Goal: Task Accomplishment & Management: Use online tool/utility

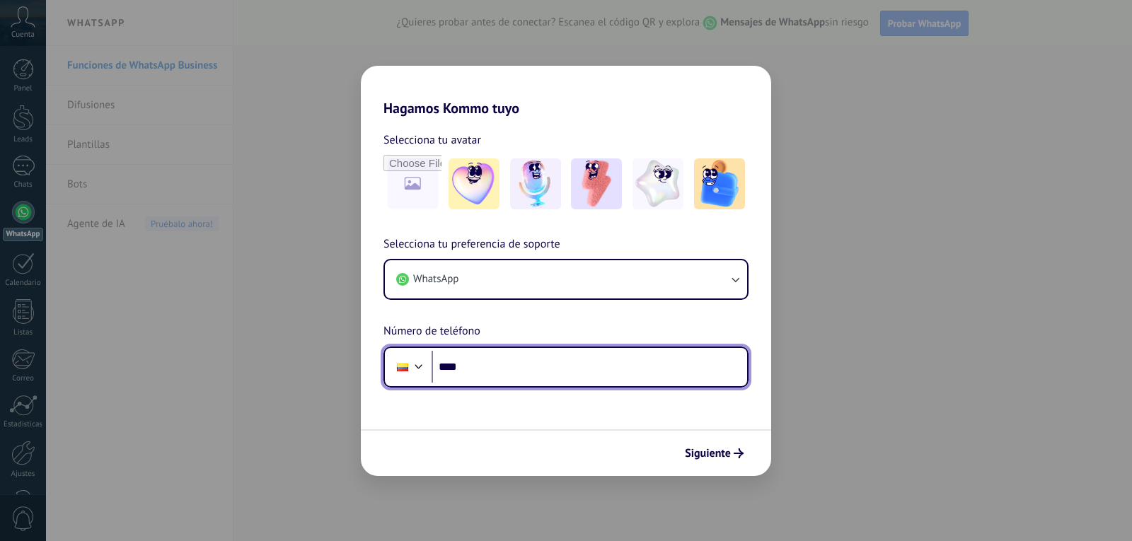
click at [443, 368] on input "****" at bounding box center [590, 367] width 316 height 33
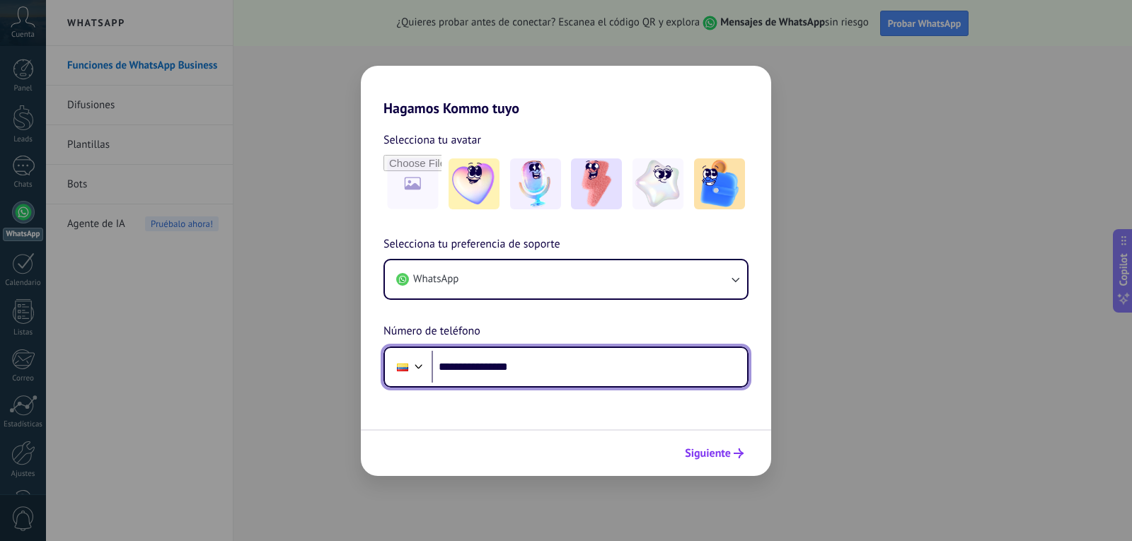
type input "**********"
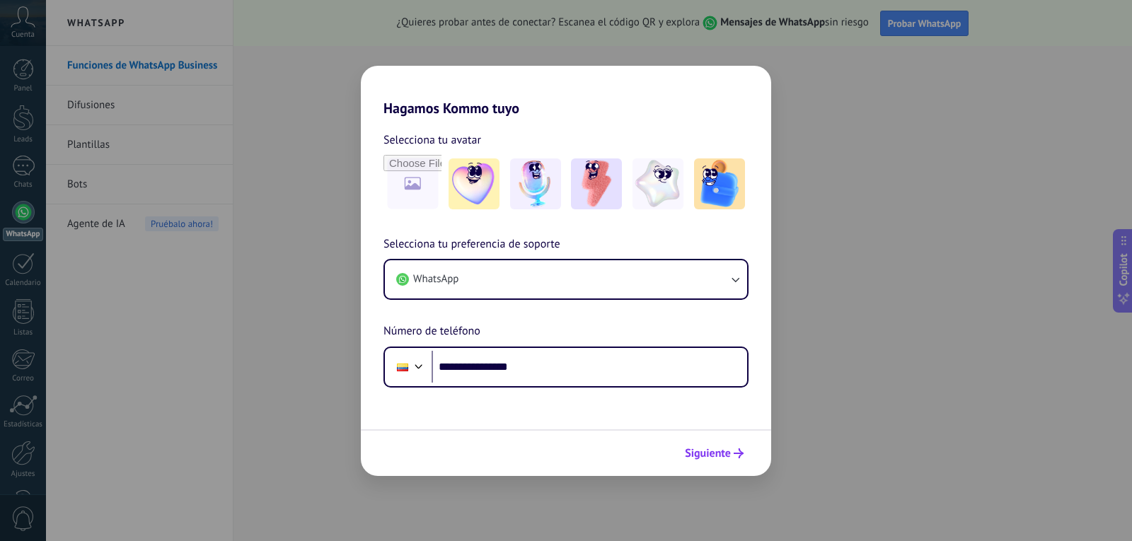
click at [715, 450] on span "Siguiente" at bounding box center [708, 454] width 46 height 10
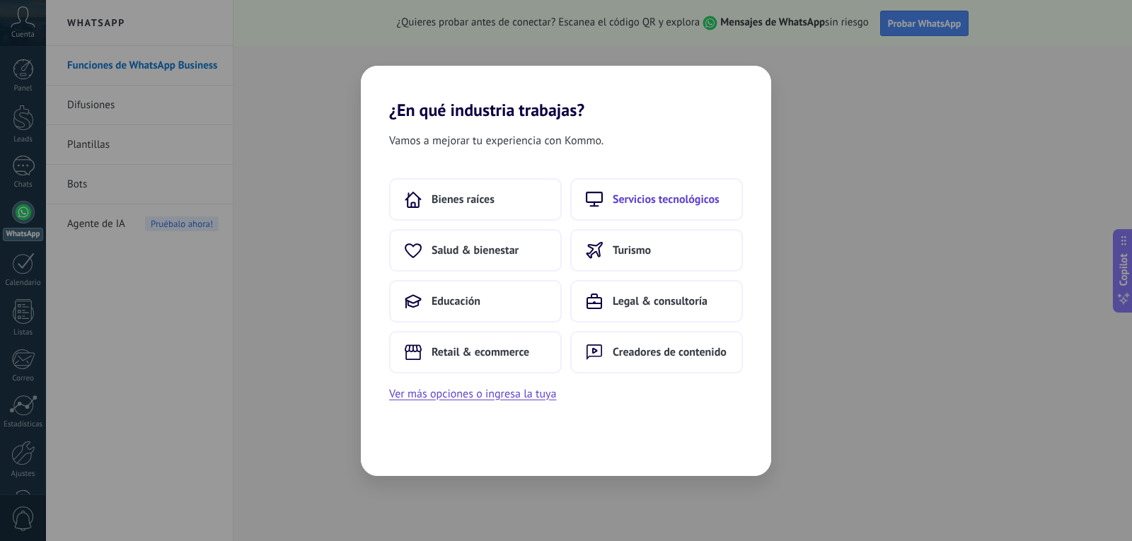
click at [644, 201] on span "Servicios tecnológicos" at bounding box center [666, 199] width 107 height 14
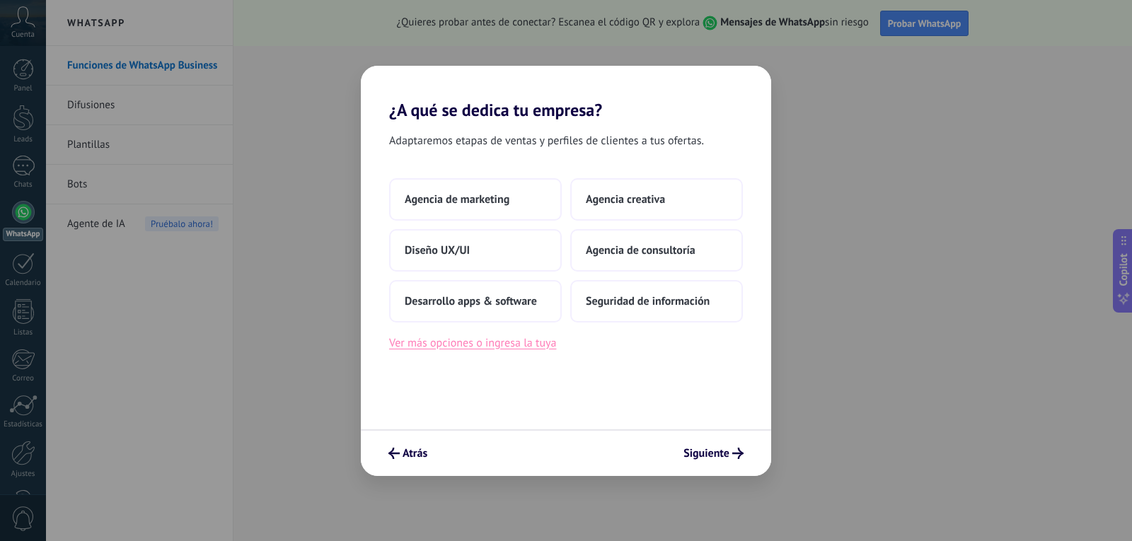
click at [514, 345] on button "Ver más opciones o ingresa la tuya" at bounding box center [472, 343] width 167 height 18
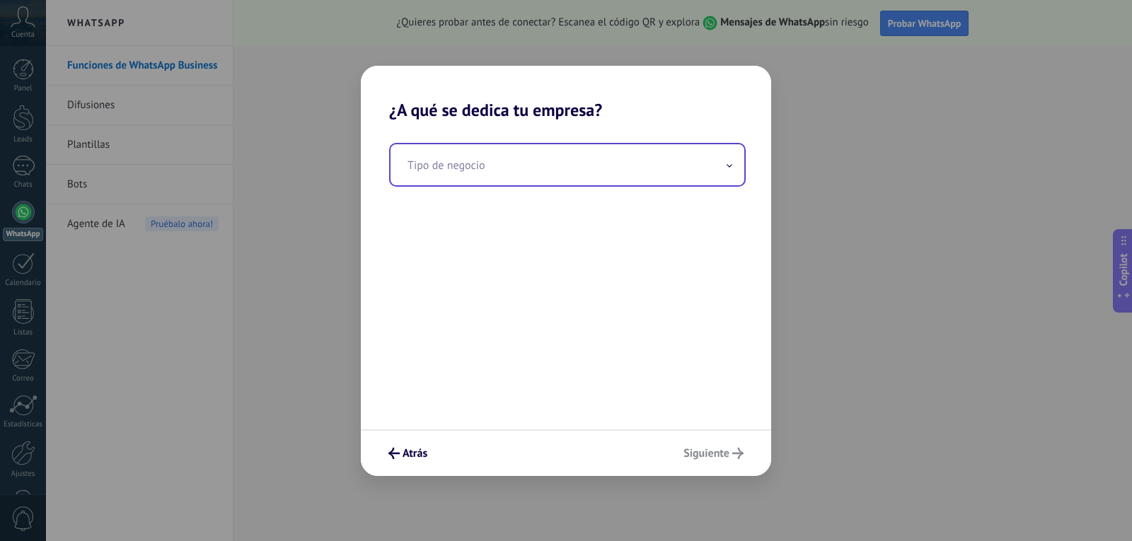
click at [498, 163] on input "text" at bounding box center [568, 164] width 354 height 41
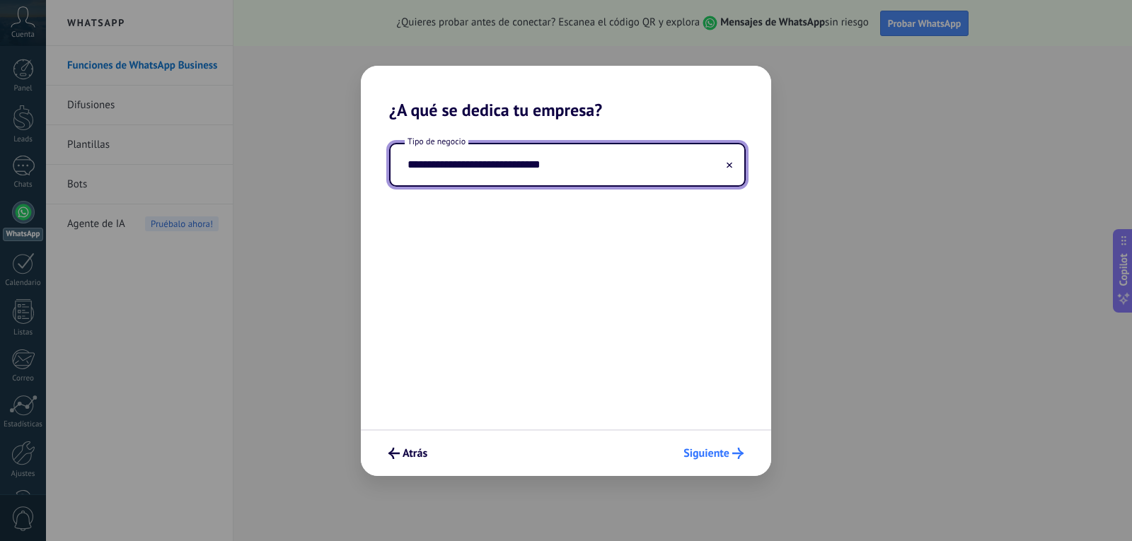
type input "**********"
click at [716, 456] on span "Siguiente" at bounding box center [707, 454] width 46 height 10
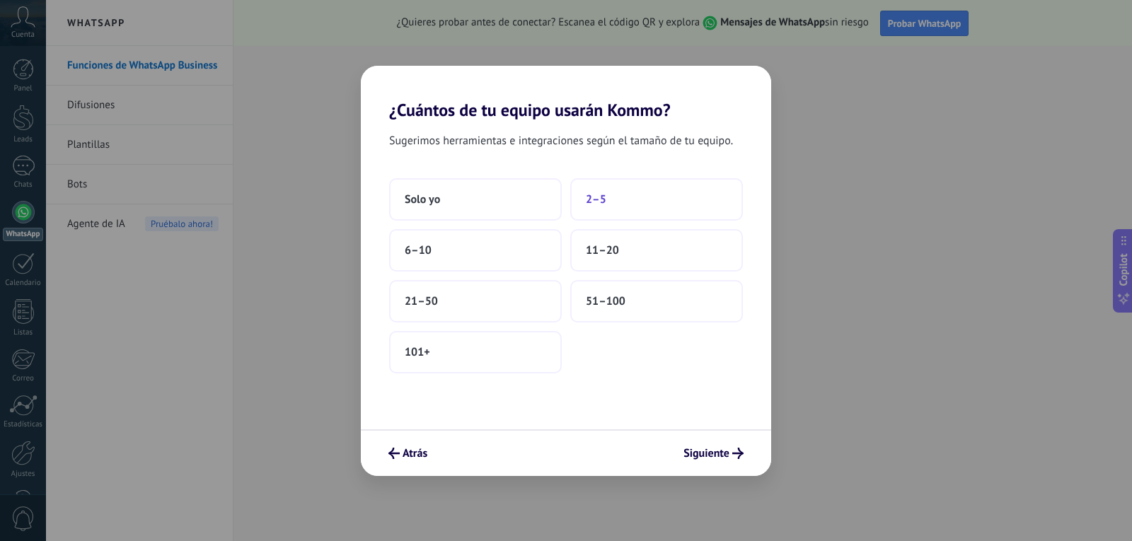
click at [633, 190] on button "2–5" at bounding box center [656, 199] width 173 height 42
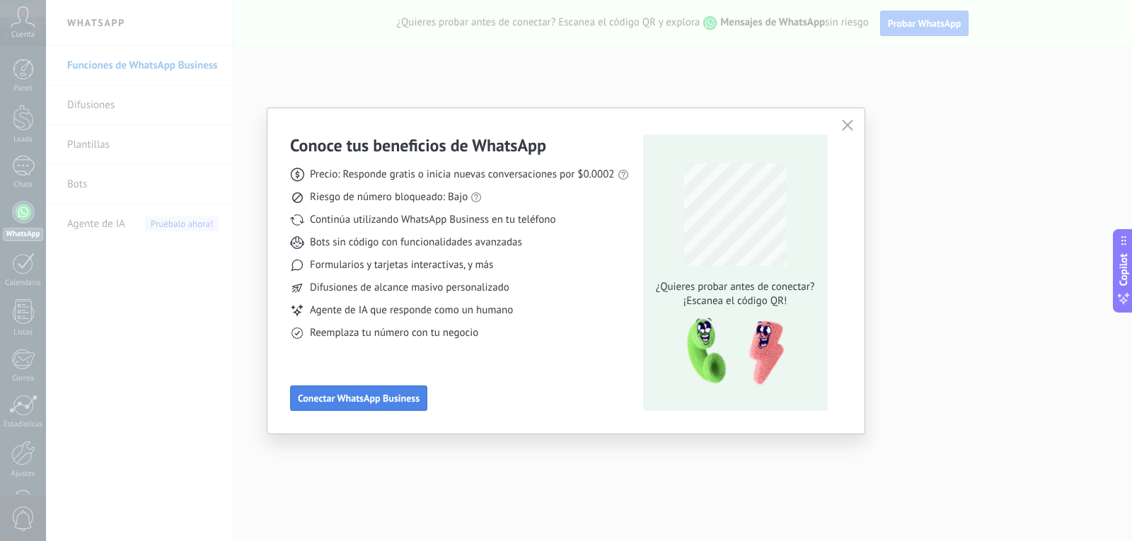
click at [382, 398] on span "Conectar WhatsApp Business" at bounding box center [359, 398] width 122 height 10
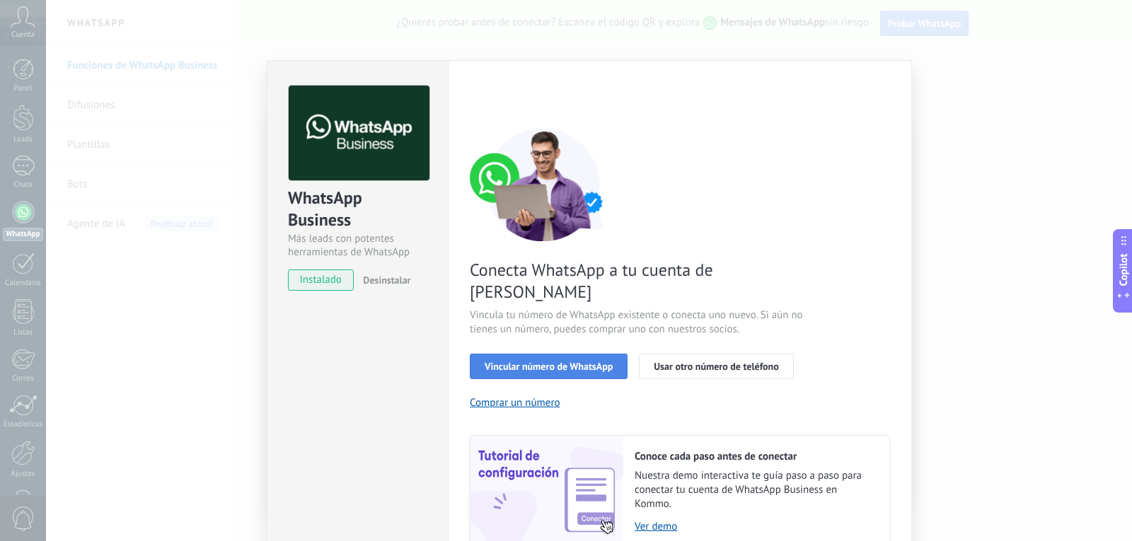
click at [563, 362] on span "Vincular número de WhatsApp" at bounding box center [549, 367] width 128 height 10
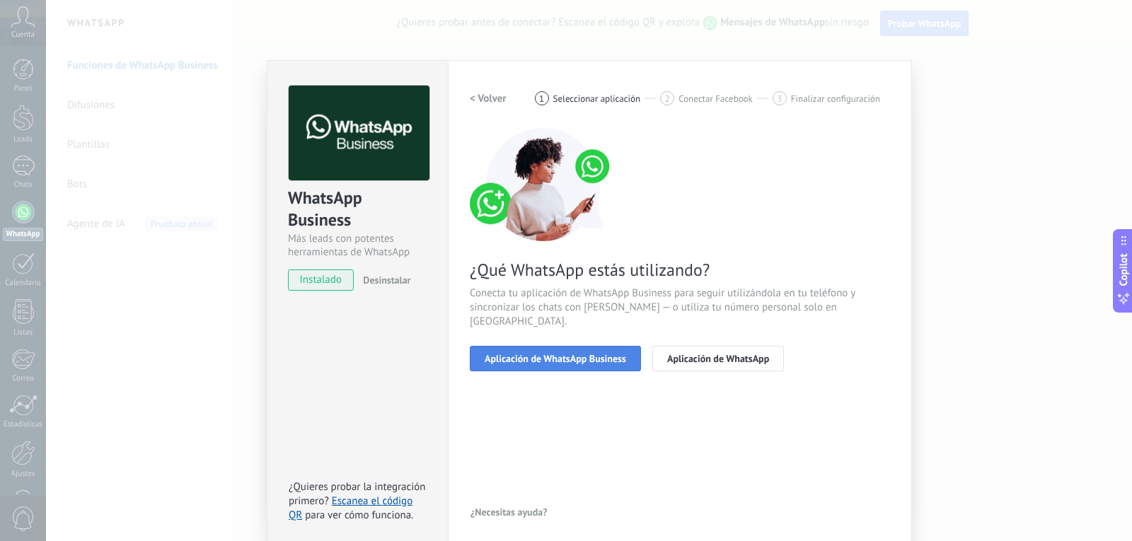
click at [549, 354] on span "Aplicación de WhatsApp Business" at bounding box center [556, 359] width 142 height 10
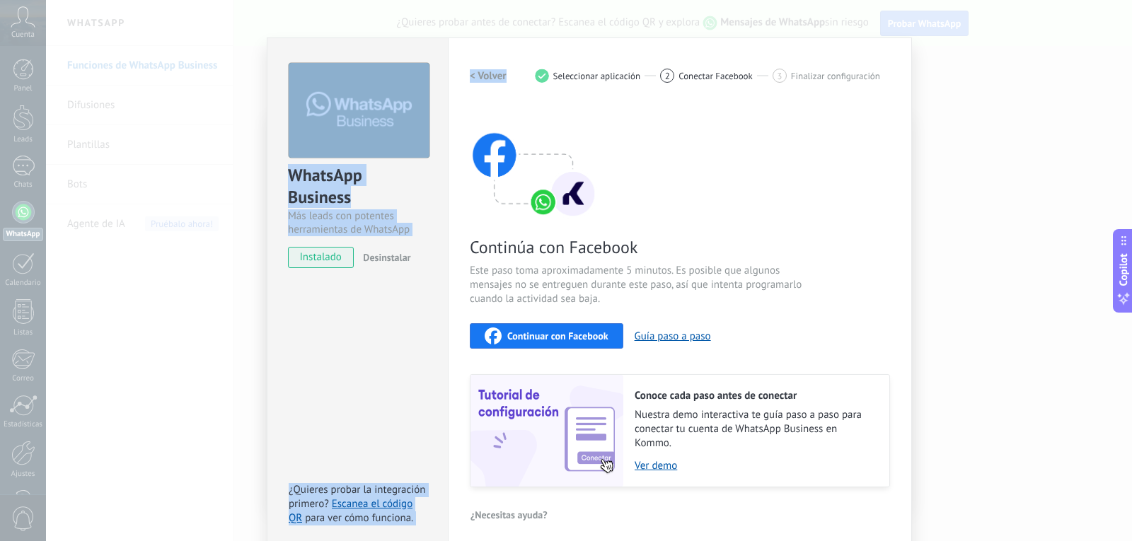
scroll to position [13, 0]
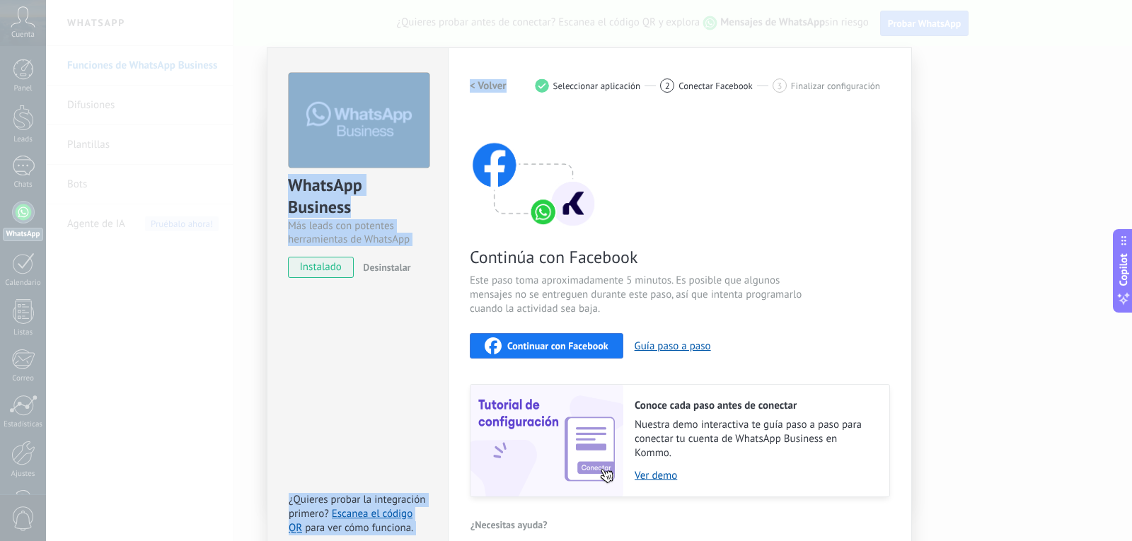
drag, startPoint x: 516, startPoint y: 47, endPoint x: 497, endPoint y: 13, distance: 38.6
click at [497, 13] on div "WhatsApp Business Más leads con potentes herramientas de WhatsApp instalado Des…" at bounding box center [589, 270] width 1086 height 541
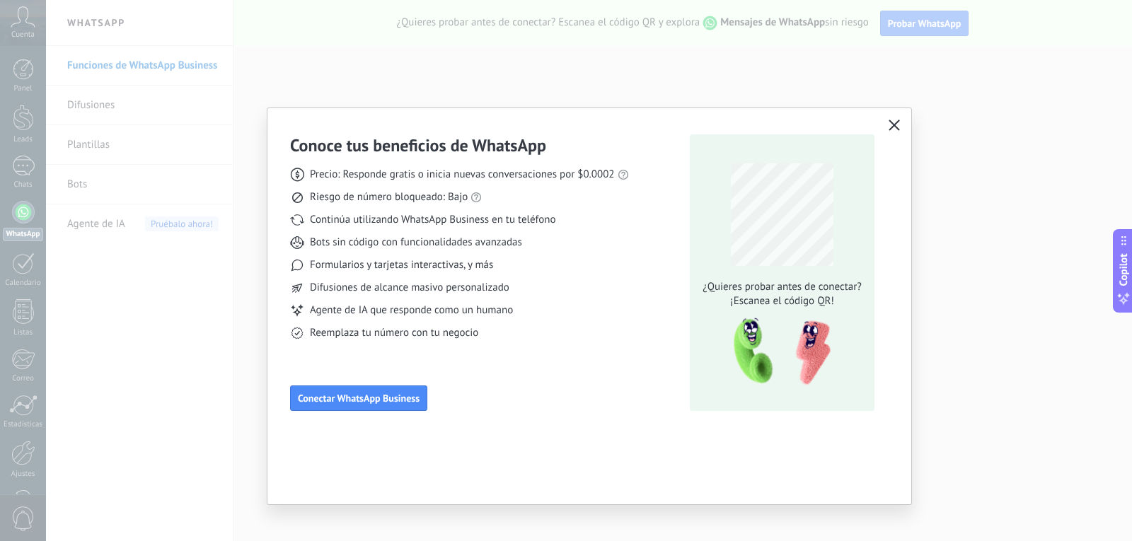
scroll to position [0, 0]
click at [362, 398] on span "Conectar WhatsApp Business" at bounding box center [359, 398] width 122 height 10
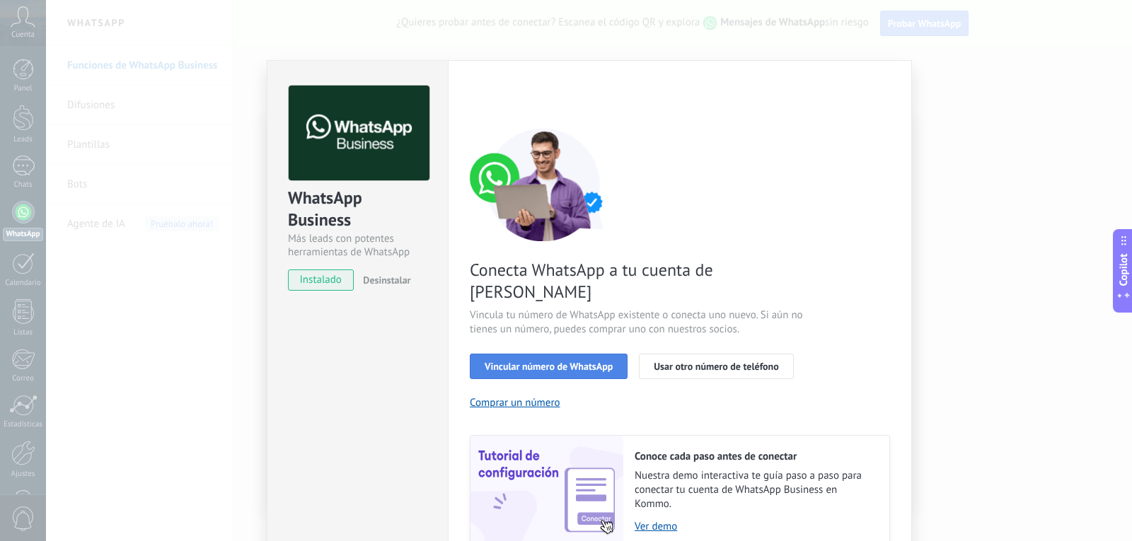
click at [552, 362] on span "Vincular número de WhatsApp" at bounding box center [549, 367] width 128 height 10
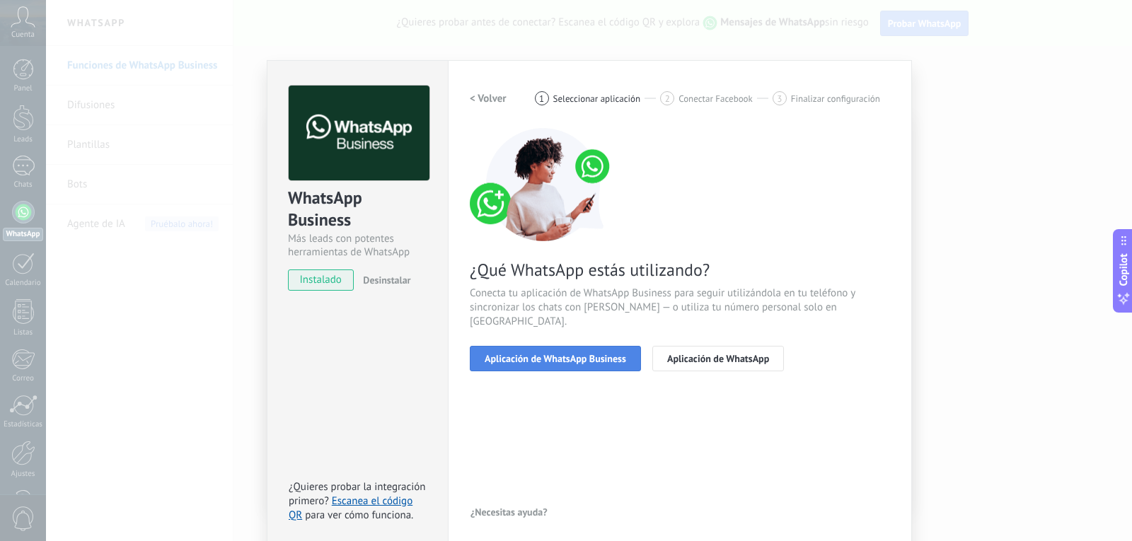
click at [537, 354] on span "Aplicación de WhatsApp Business" at bounding box center [556, 359] width 142 height 10
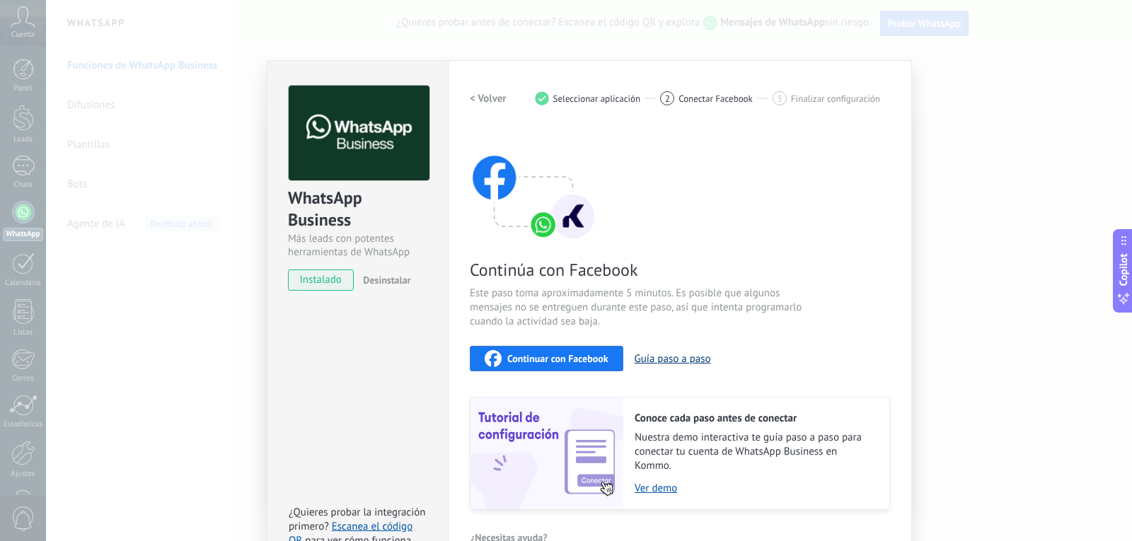
click at [663, 357] on button "Guía paso a paso" at bounding box center [673, 358] width 76 height 13
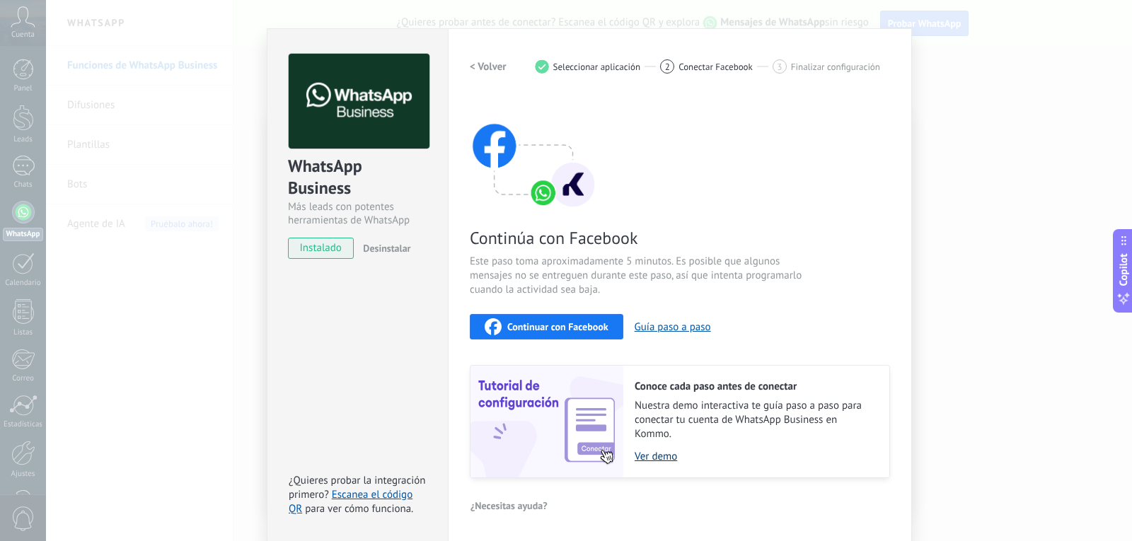
click at [650, 457] on link "Ver demo" at bounding box center [755, 456] width 241 height 13
click at [561, 326] on span "Continuar con Facebook" at bounding box center [557, 327] width 101 height 10
click at [477, 64] on h2 "< Volver" at bounding box center [488, 66] width 37 height 13
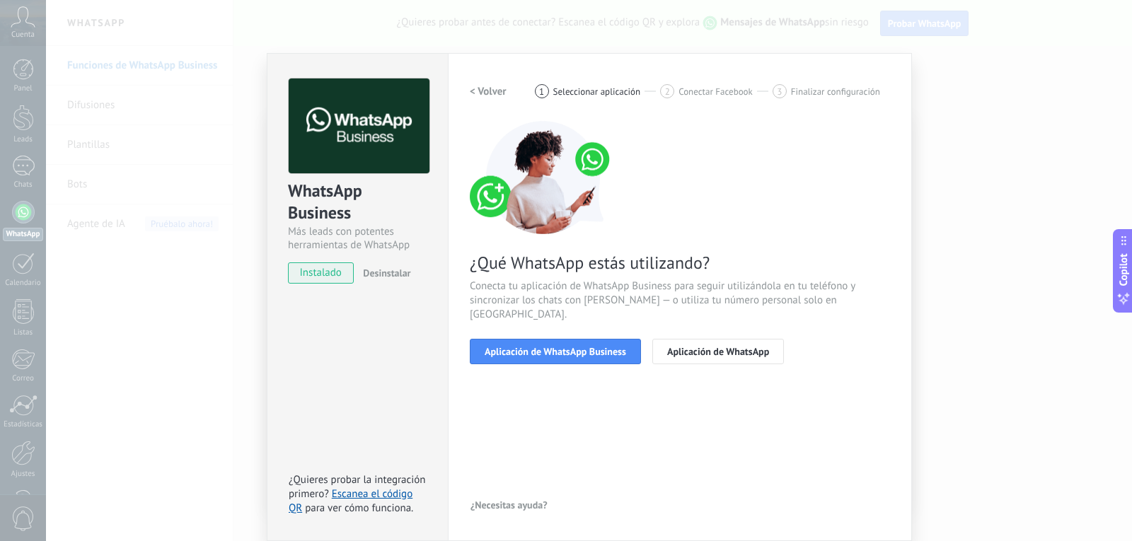
scroll to position [7, 0]
drag, startPoint x: 437, startPoint y: 67, endPoint x: 438, endPoint y: 39, distance: 27.6
click at [438, 39] on div "WhatsApp Business Más leads con potentes herramientas de WhatsApp instalado Des…" at bounding box center [589, 270] width 1086 height 541
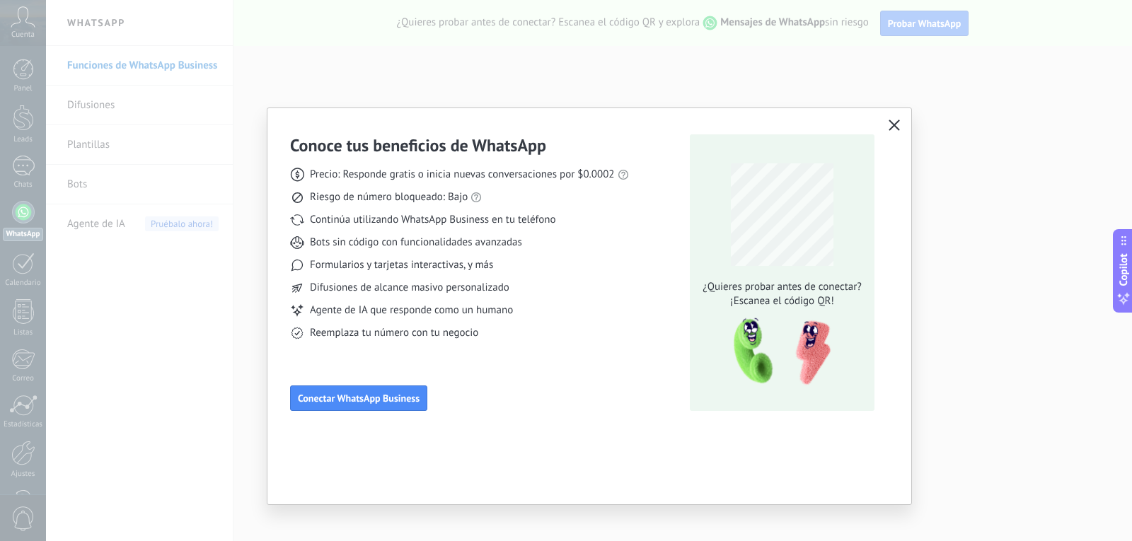
click at [897, 126] on icon "button" at bounding box center [894, 125] width 11 height 11
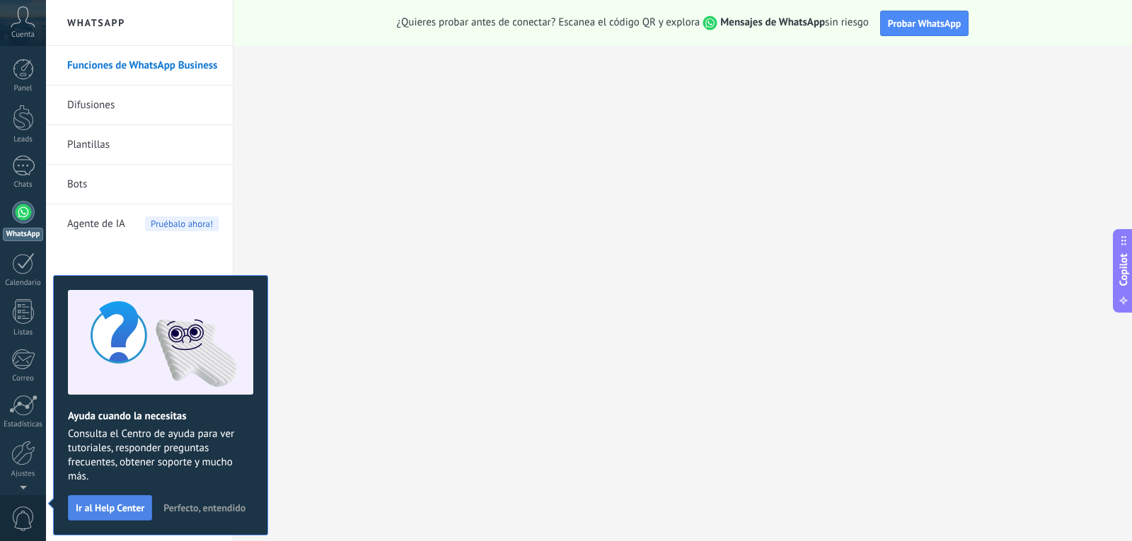
click at [100, 513] on span "Ir al Help Center" at bounding box center [110, 508] width 69 height 10
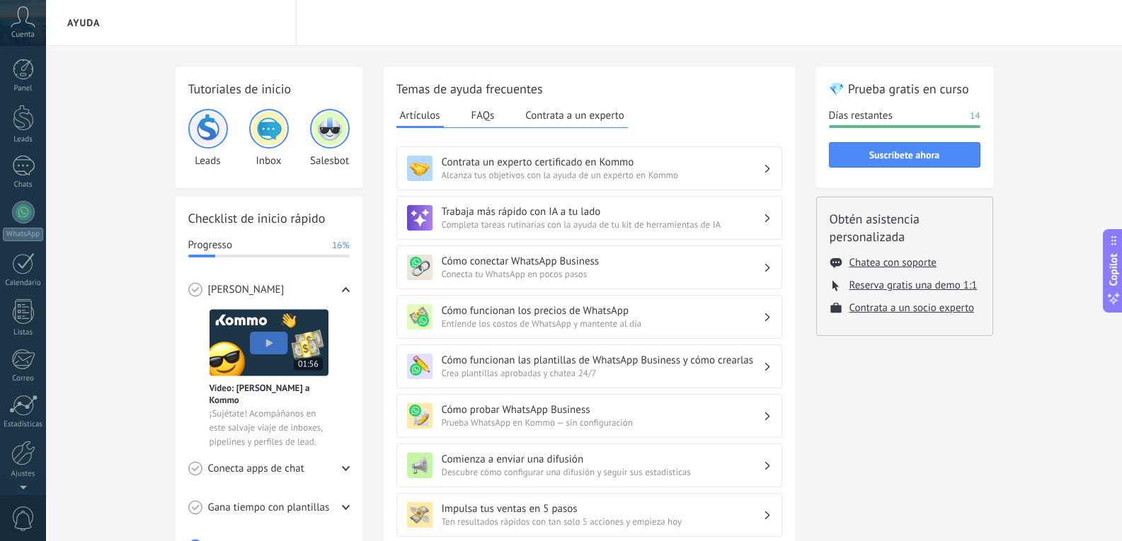
click at [19, 23] on icon at bounding box center [23, 16] width 25 height 21
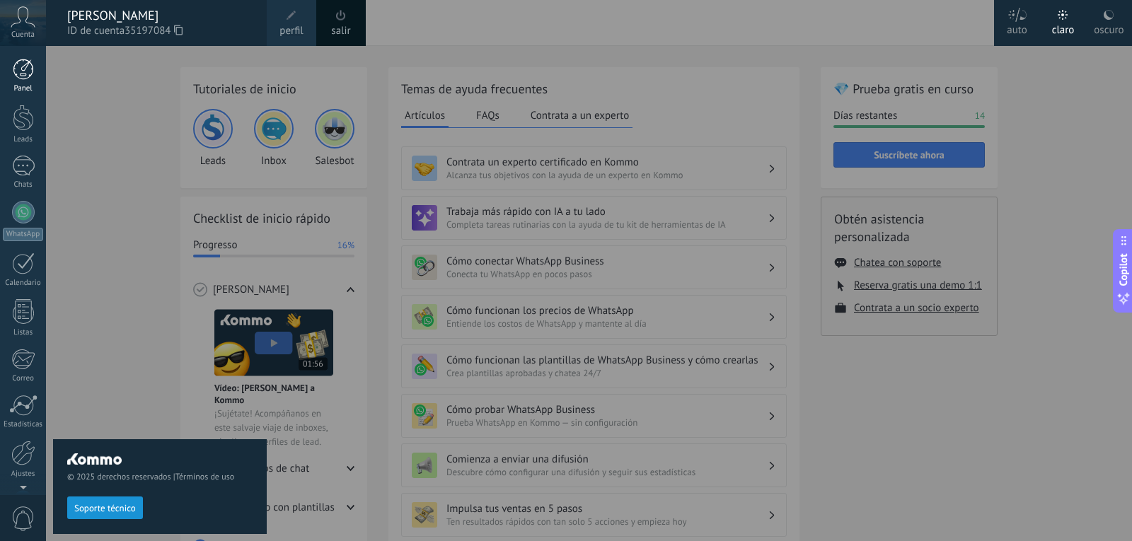
click at [28, 74] on div at bounding box center [23, 69] width 21 height 21
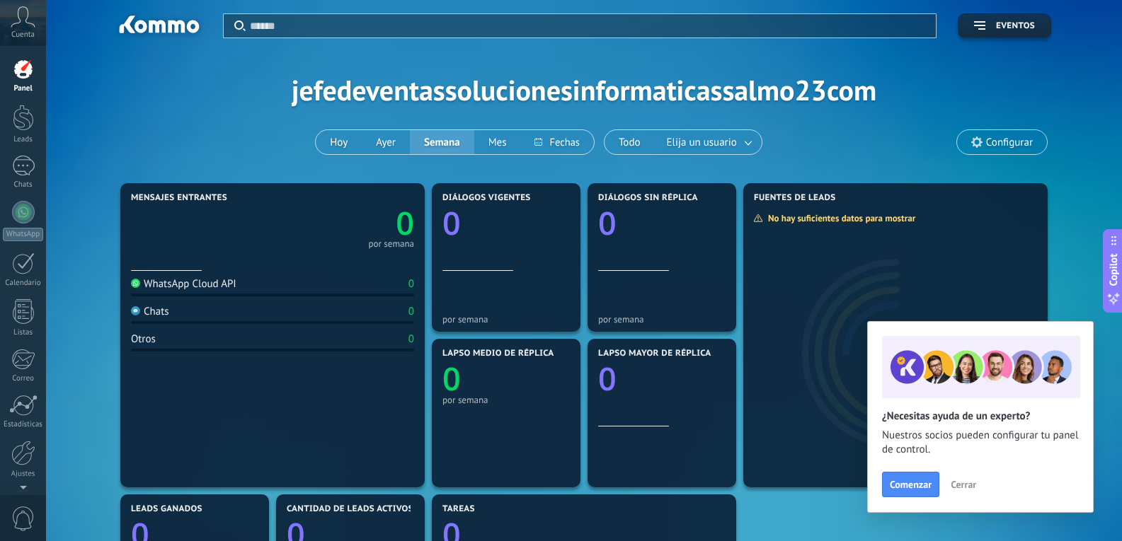
click at [961, 488] on span "Cerrar" at bounding box center [962, 485] width 25 height 10
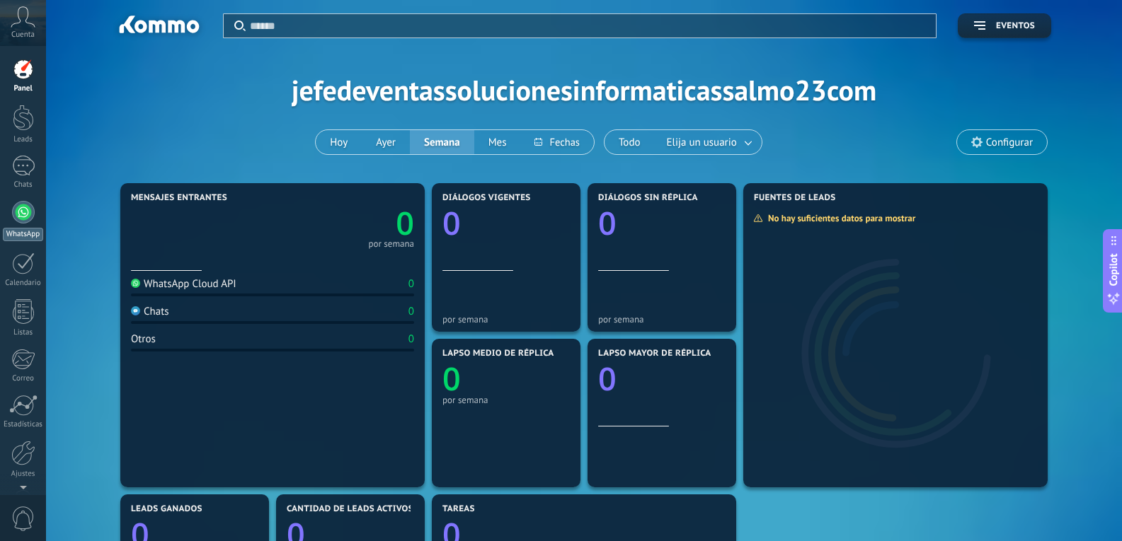
click at [22, 214] on div at bounding box center [23, 212] width 23 height 23
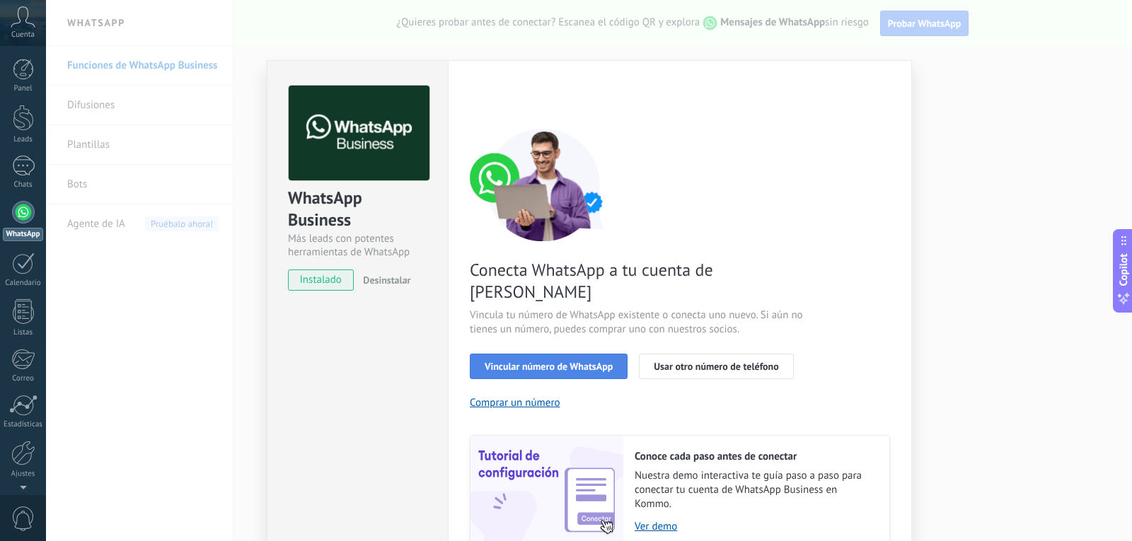
click at [546, 362] on span "Vincular número de WhatsApp" at bounding box center [549, 367] width 128 height 10
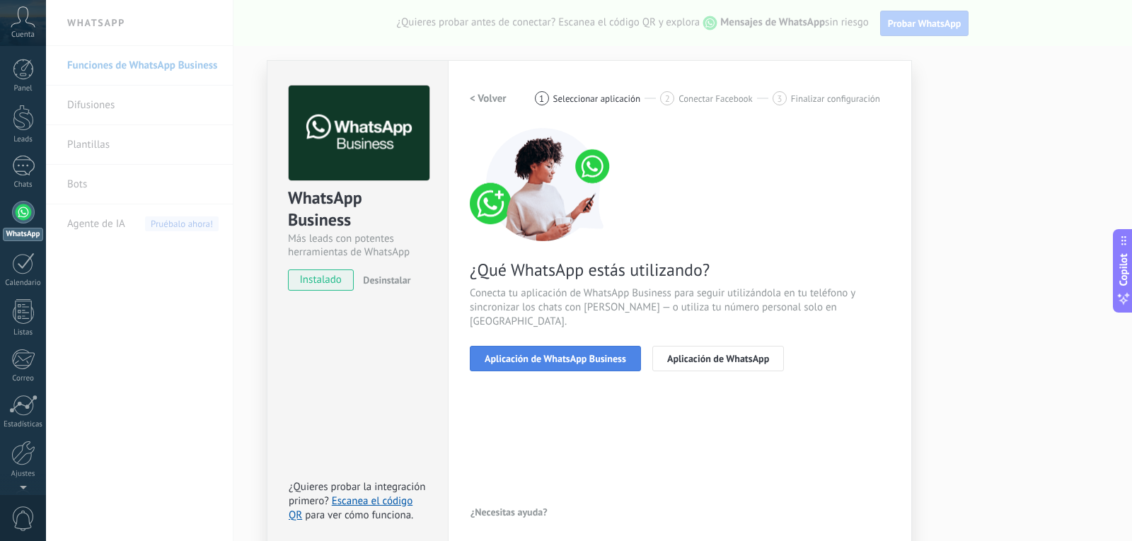
click at [534, 354] on span "Aplicación de WhatsApp Business" at bounding box center [556, 359] width 142 height 10
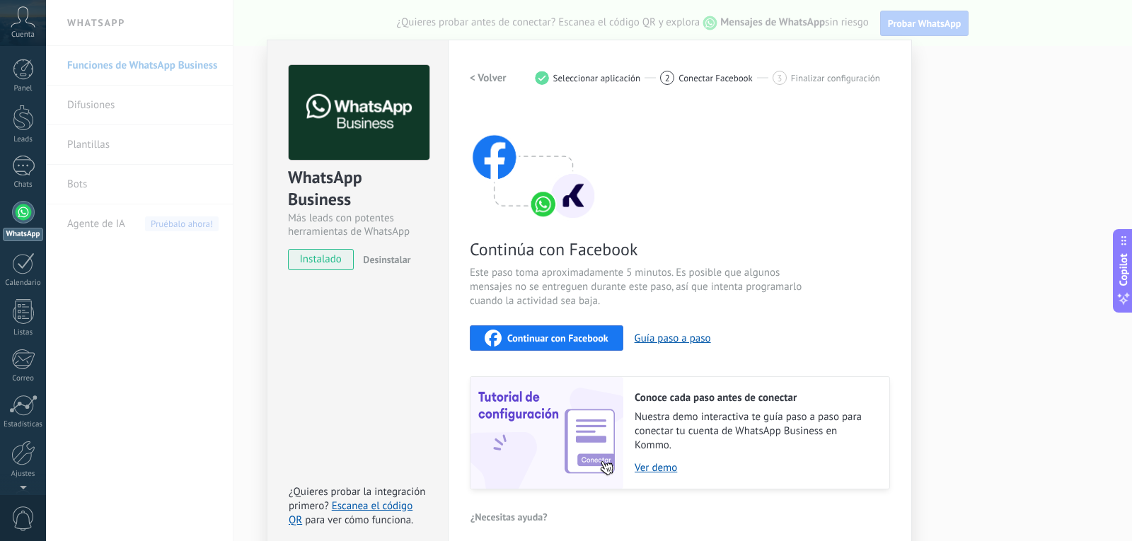
scroll to position [32, 0]
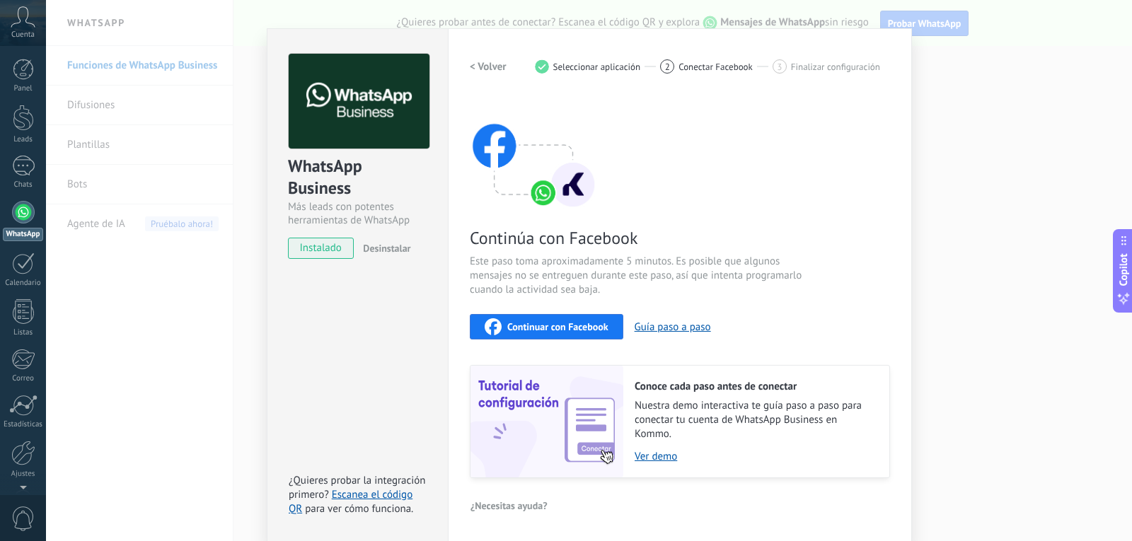
click at [479, 68] on h2 "< Volver" at bounding box center [488, 66] width 37 height 13
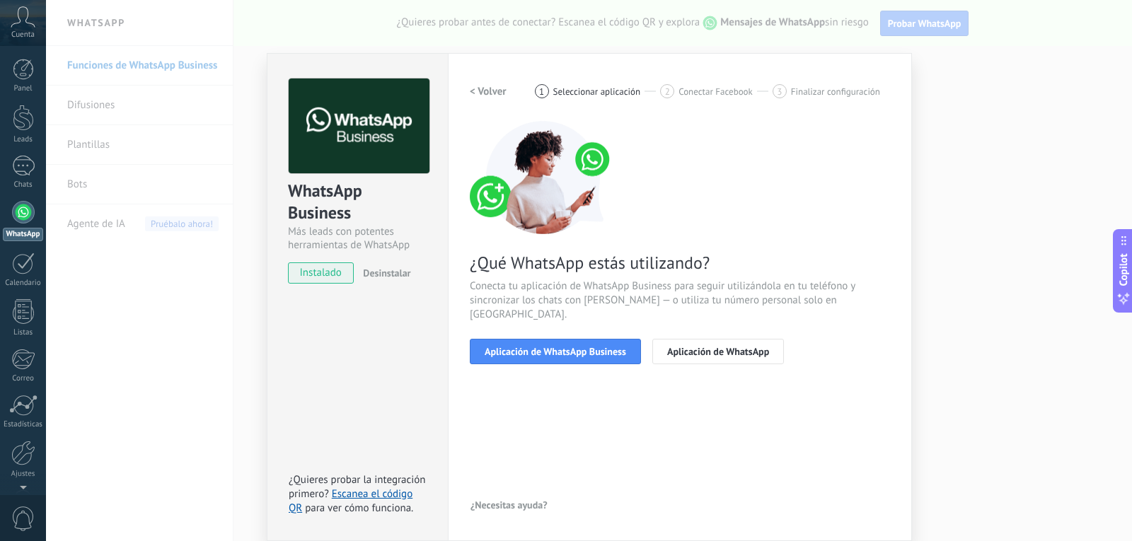
scroll to position [7, 0]
click at [486, 93] on h2 "< Volver" at bounding box center [488, 91] width 37 height 13
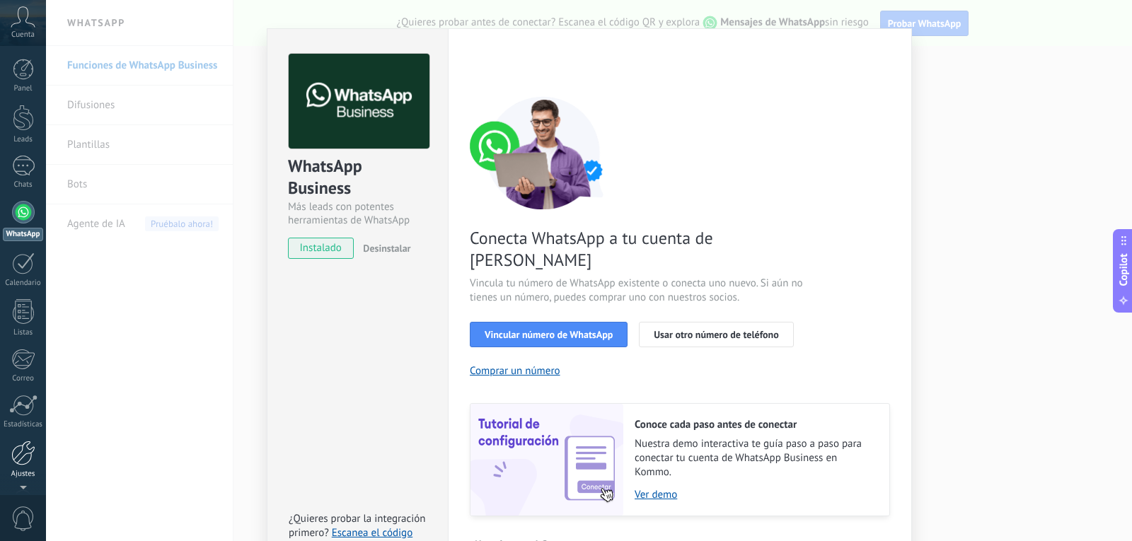
click at [21, 456] on div at bounding box center [23, 453] width 24 height 25
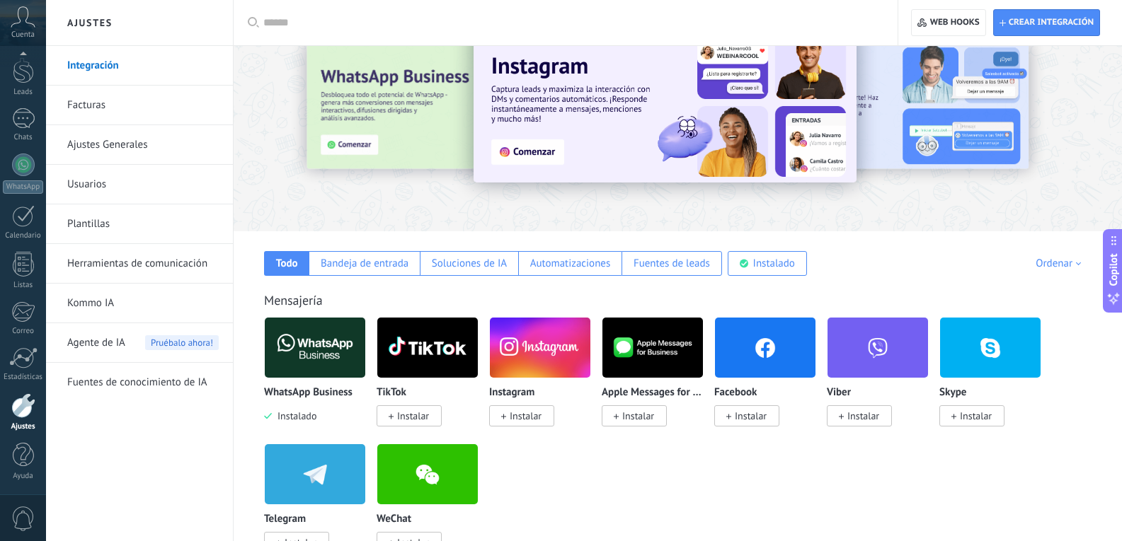
scroll to position [71, 0]
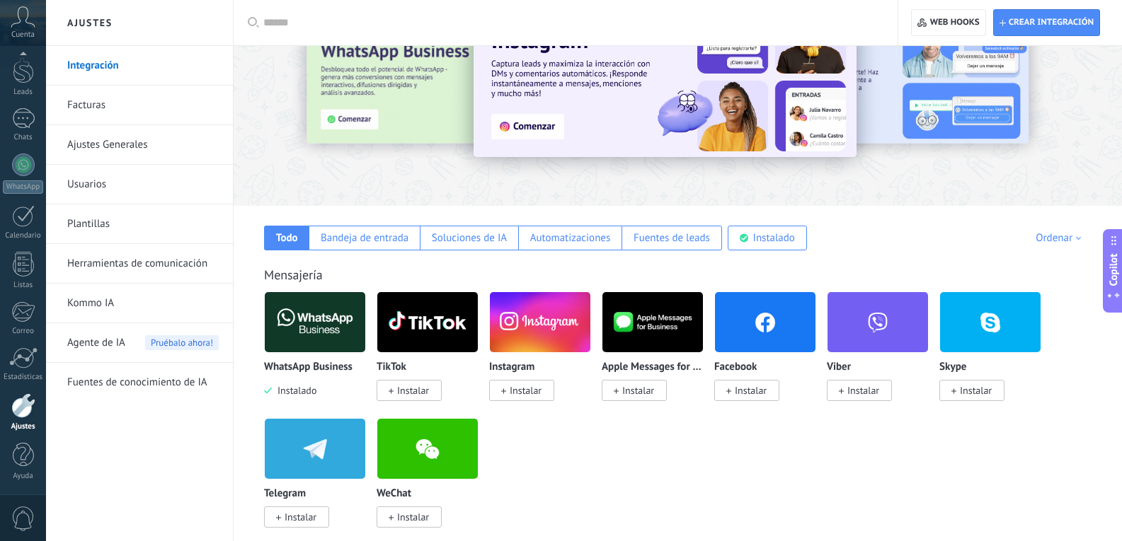
click at [100, 151] on link "Ajustes Generales" at bounding box center [142, 145] width 151 height 40
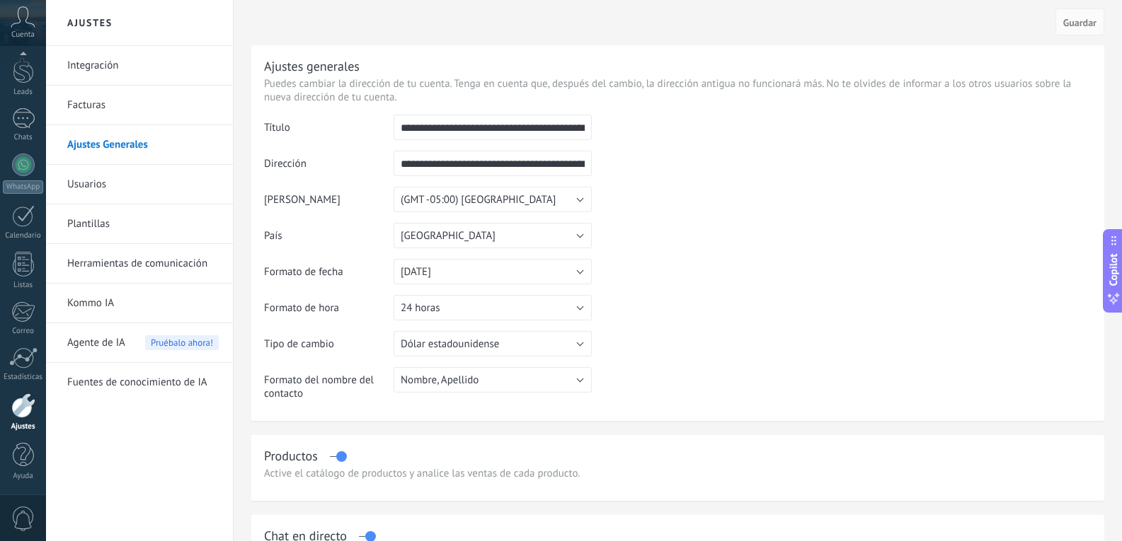
click at [105, 183] on link "Usuarios" at bounding box center [142, 185] width 151 height 40
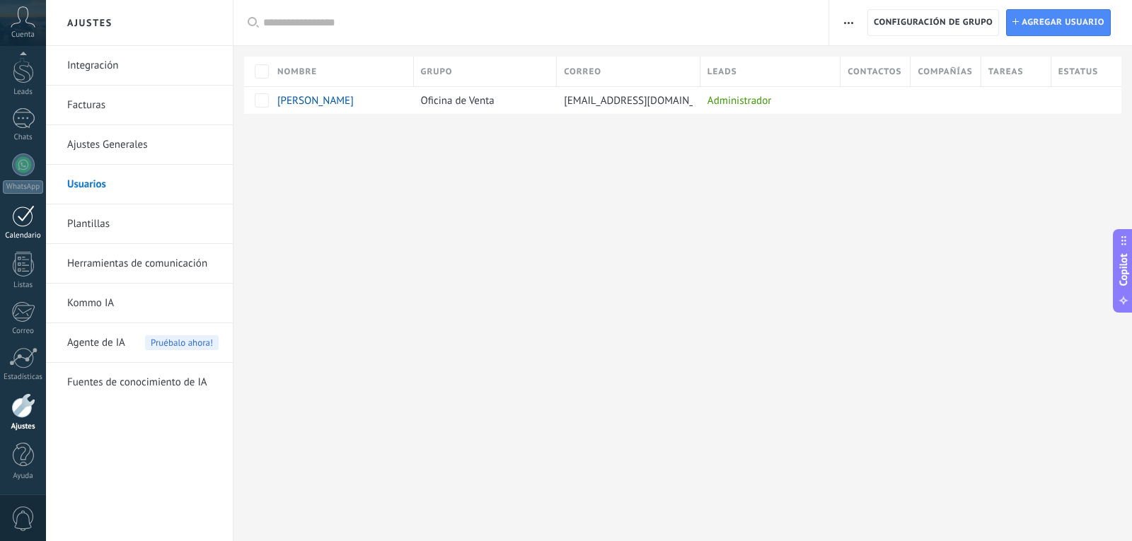
click at [23, 221] on div at bounding box center [23, 216] width 23 height 22
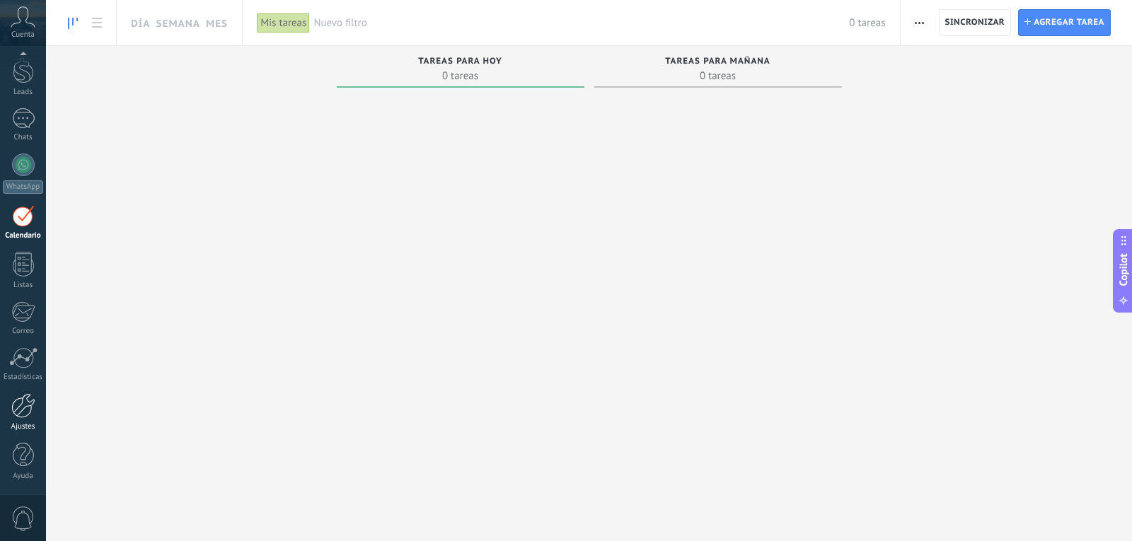
click at [23, 409] on div at bounding box center [23, 405] width 24 height 25
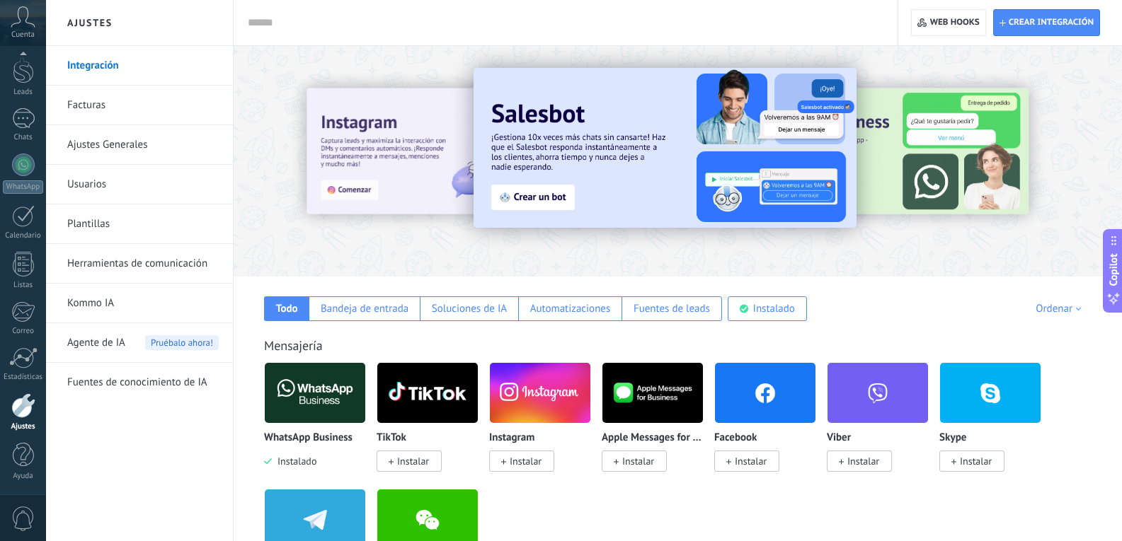
click at [100, 155] on link "Ajustes Generales" at bounding box center [142, 145] width 151 height 40
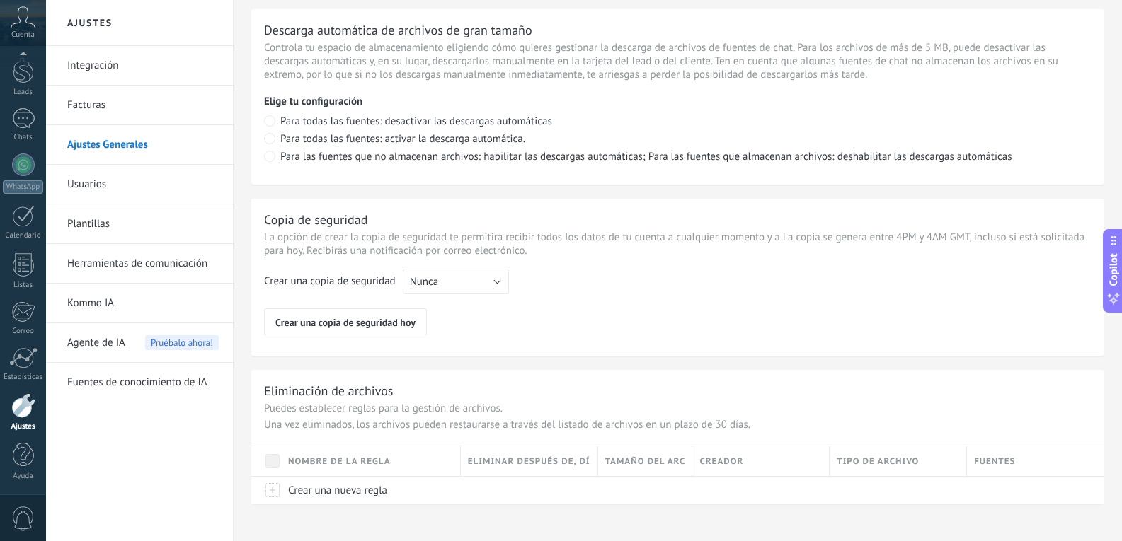
scroll to position [1018, 0]
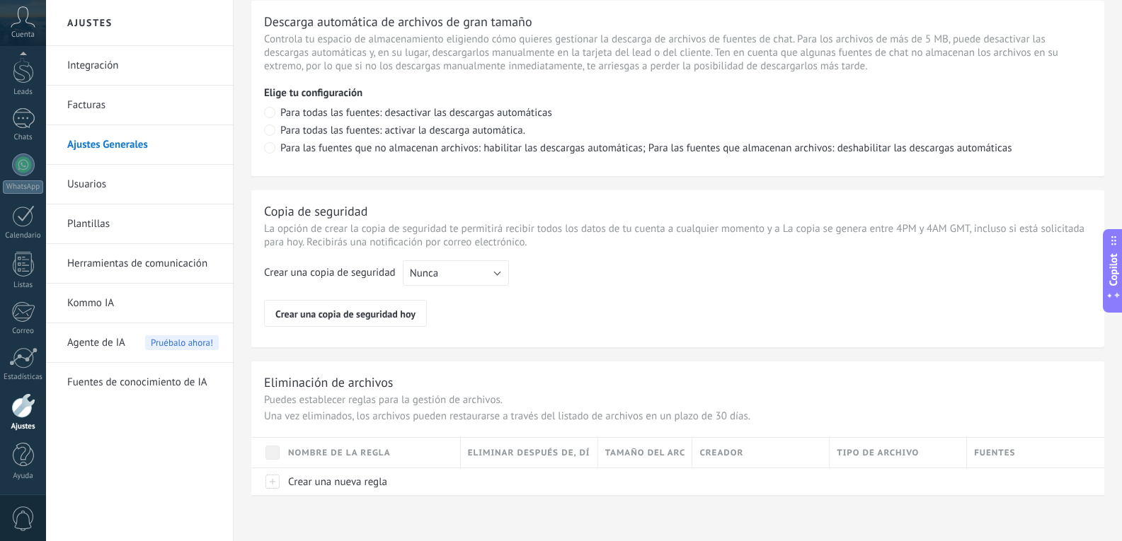
click at [76, 186] on link "Usuarios" at bounding box center [142, 185] width 151 height 40
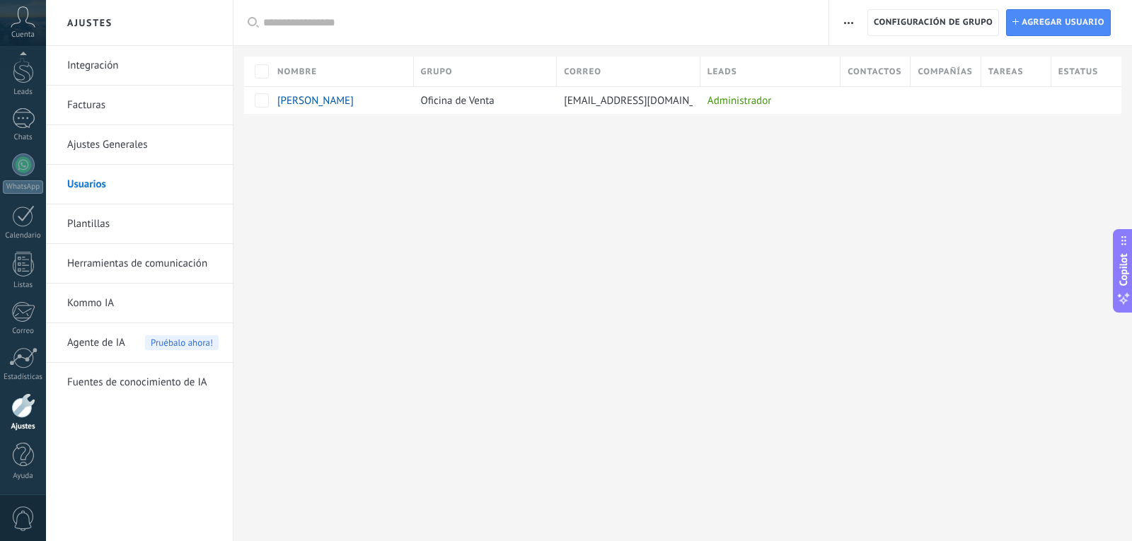
click at [102, 267] on link "Herramientas de comunicación" at bounding box center [142, 264] width 151 height 40
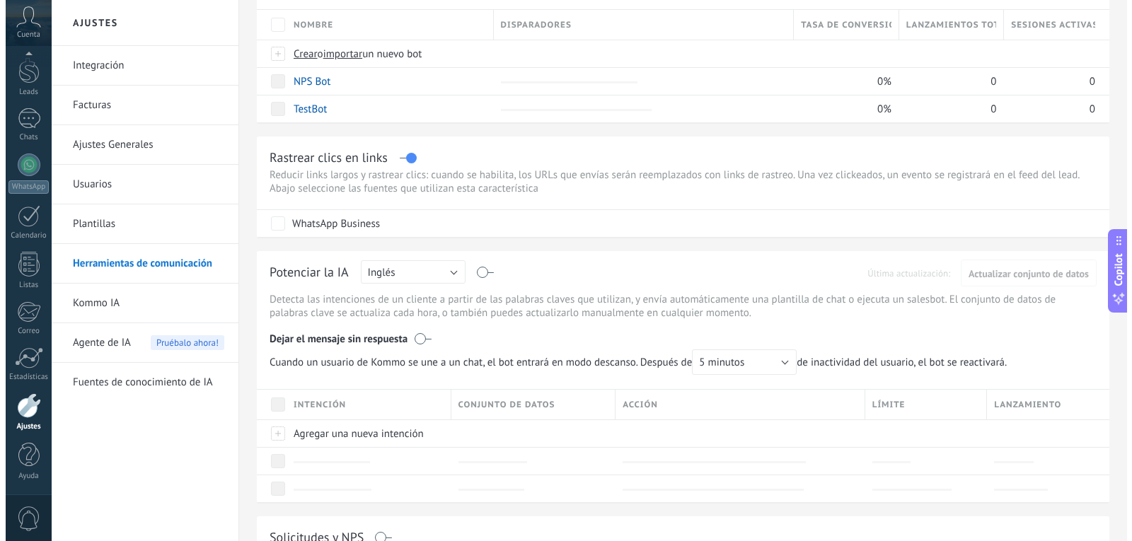
scroll to position [212, 0]
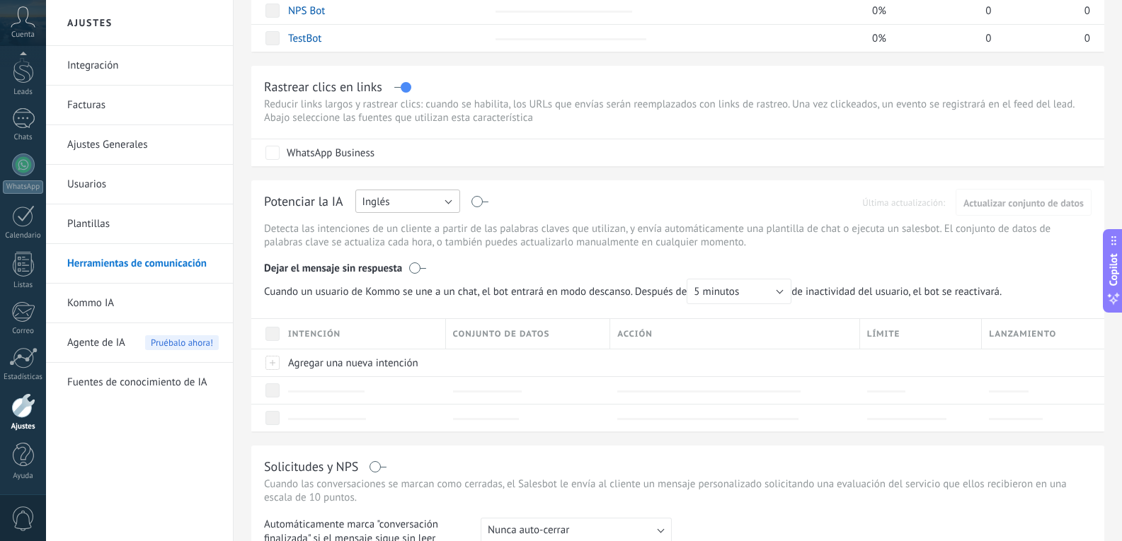
click at [453, 202] on button "Inglés" at bounding box center [407, 201] width 105 height 23
click at [415, 253] on span "Español" at bounding box center [401, 250] width 108 height 13
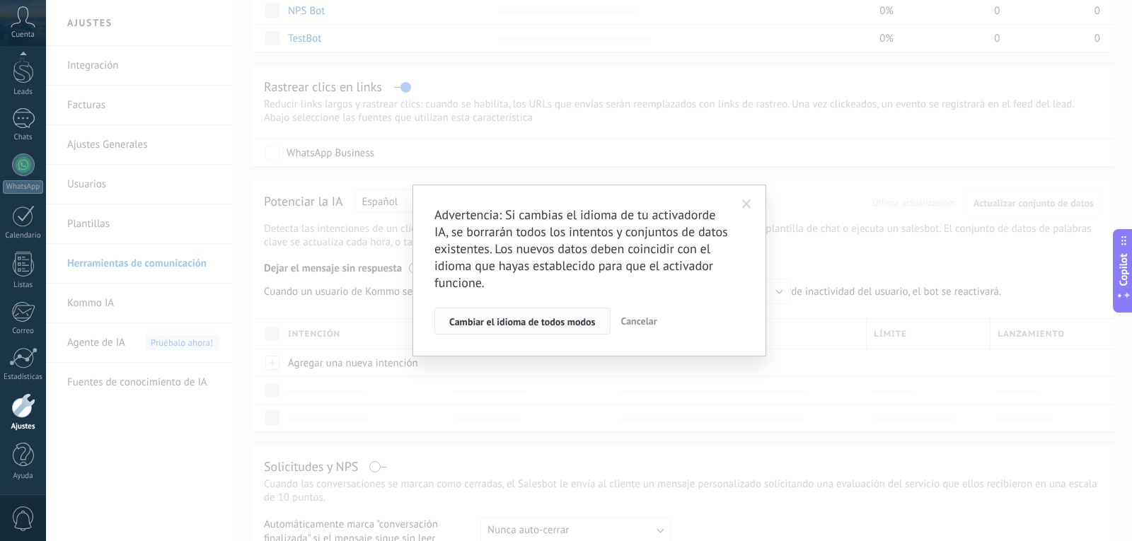
click at [534, 324] on span "Cambiar el idioma de todos modos" at bounding box center [522, 322] width 146 height 10
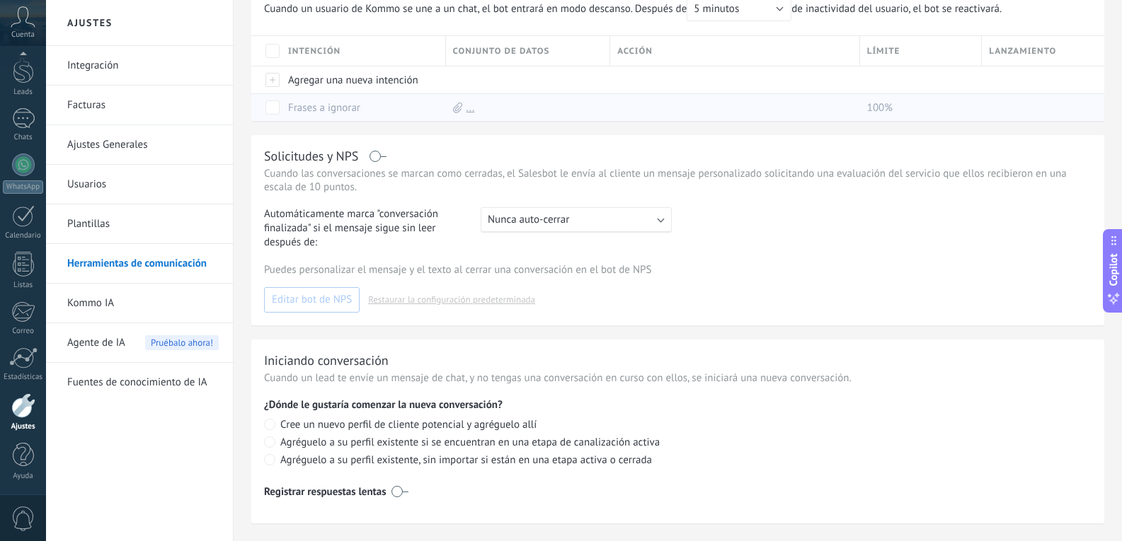
scroll to position [524, 0]
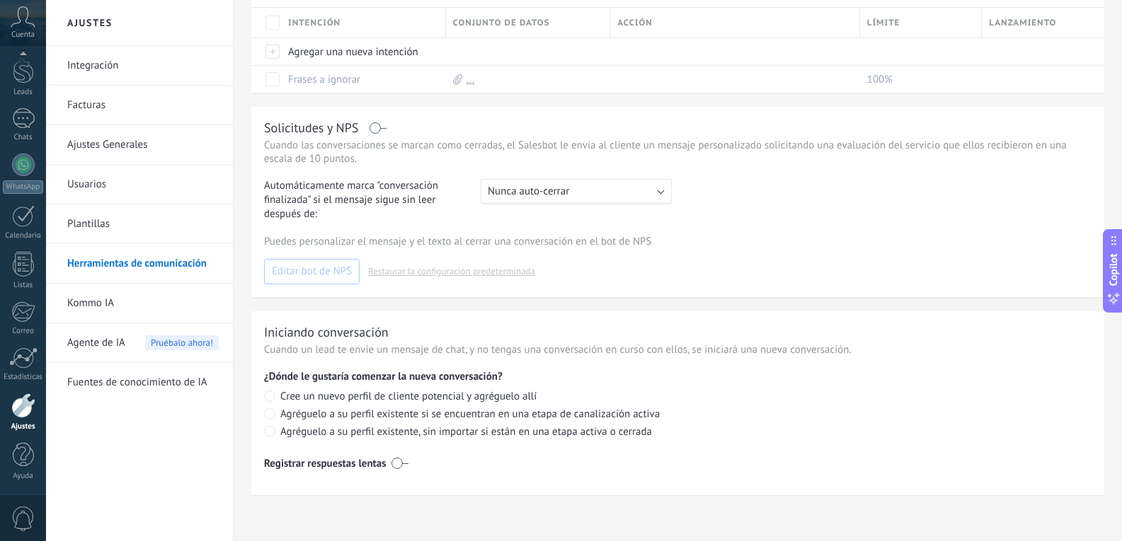
click at [79, 303] on link "Kommo IA" at bounding box center [142, 304] width 151 height 40
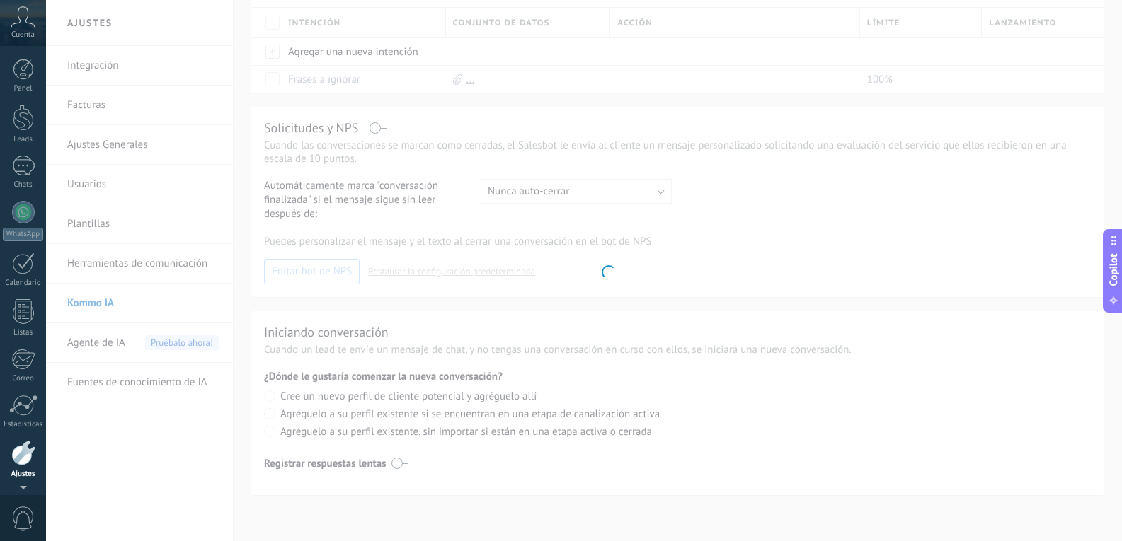
click at [21, 29] on div "Cuenta" at bounding box center [23, 23] width 46 height 46
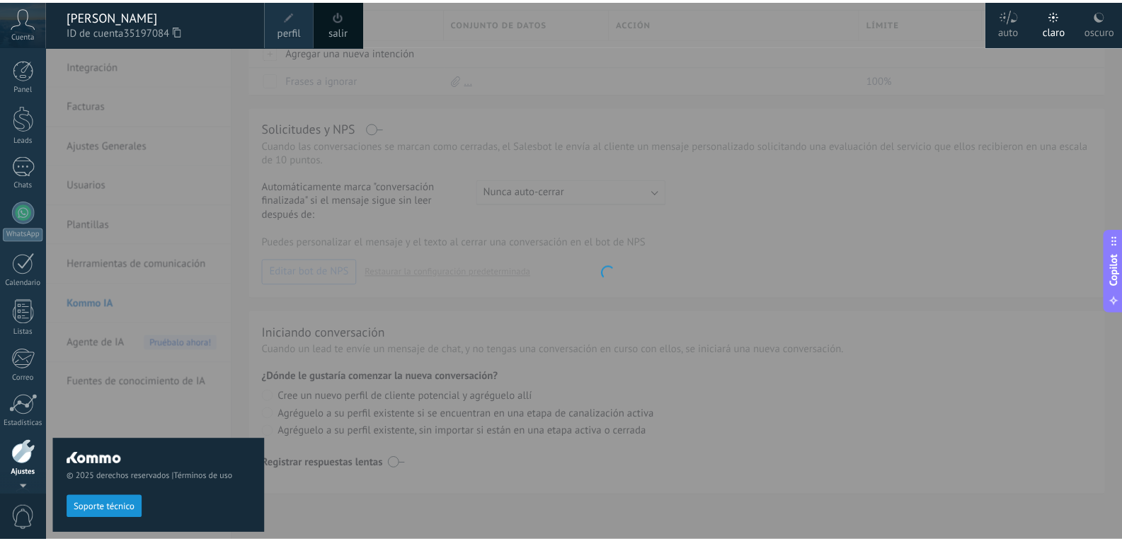
scroll to position [338, 0]
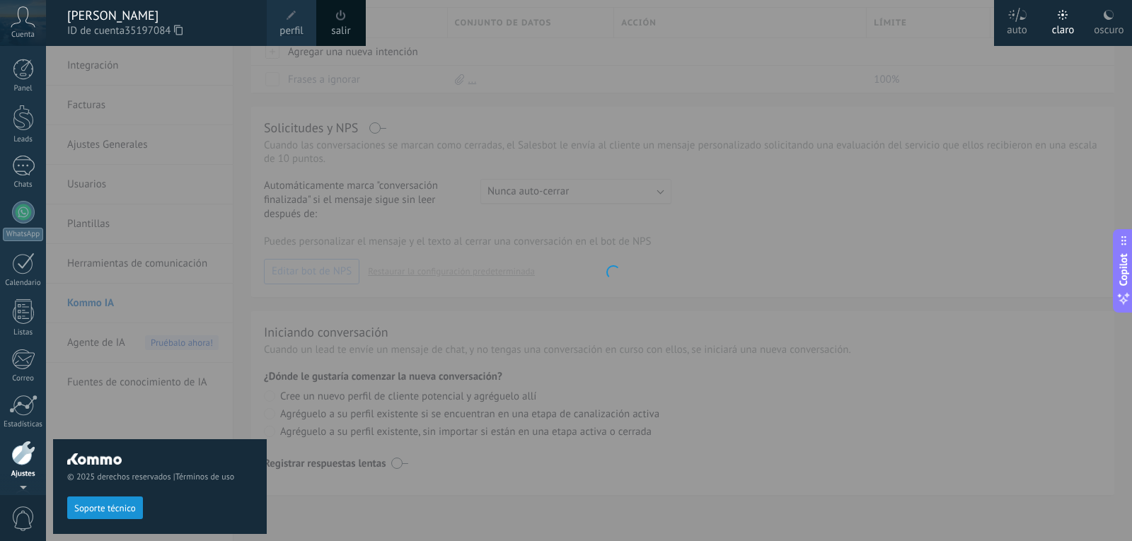
click at [292, 22] on span at bounding box center [292, 16] width 16 height 16
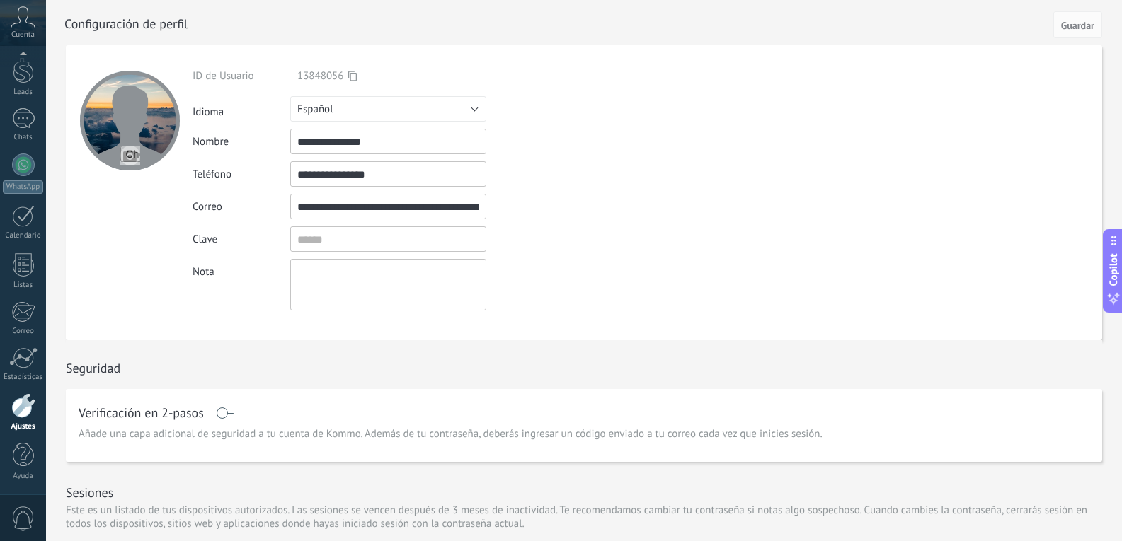
click at [398, 175] on input "**********" at bounding box center [388, 173] width 196 height 25
click at [17, 169] on div at bounding box center [23, 165] width 23 height 23
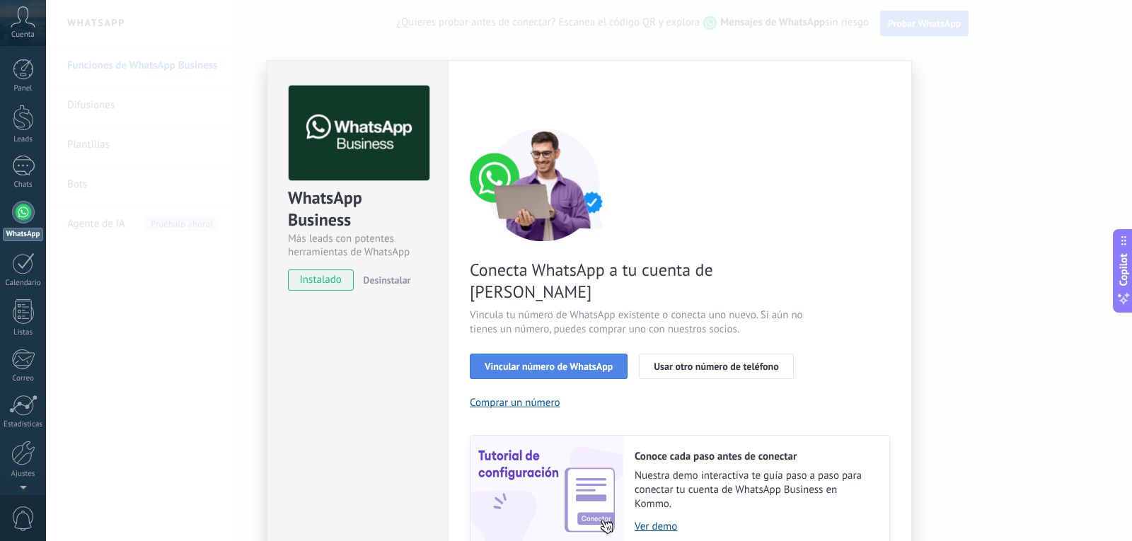
click at [570, 362] on span "Vincular número de WhatsApp" at bounding box center [549, 367] width 128 height 10
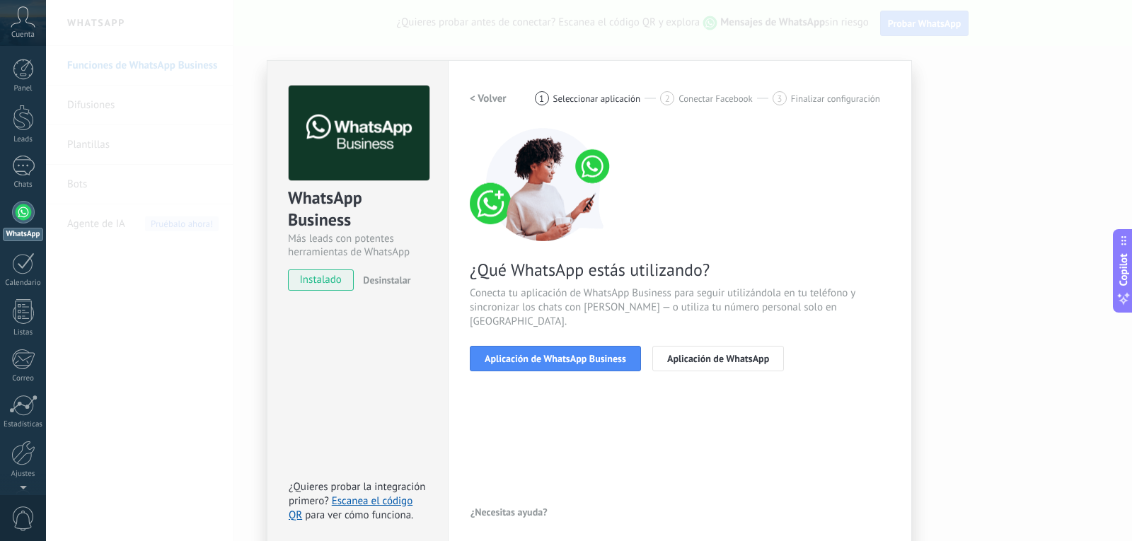
click at [570, 354] on span "Aplicación de WhatsApp Business" at bounding box center [556, 359] width 142 height 10
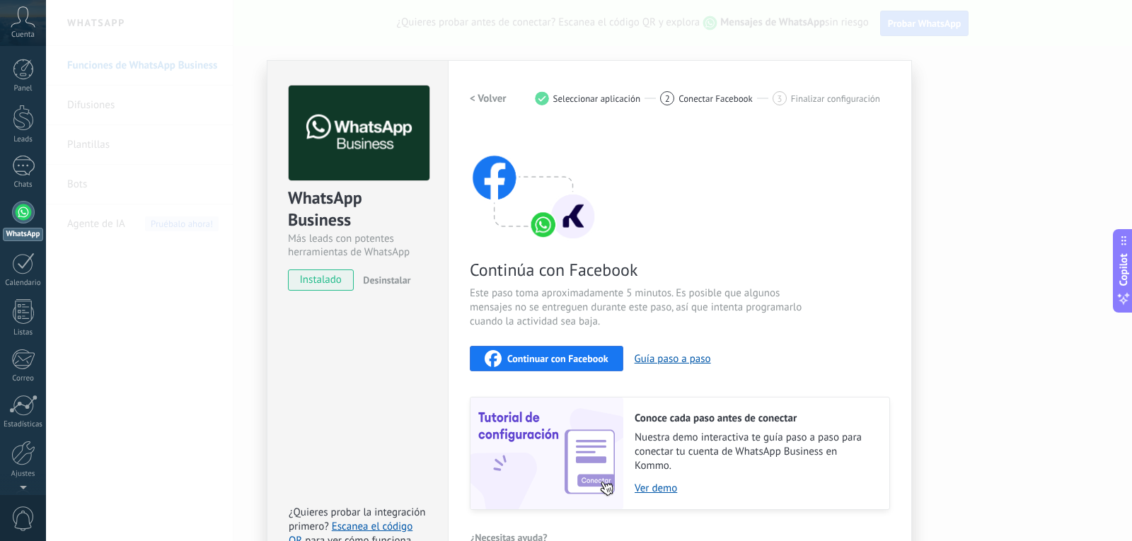
click at [547, 359] on span "Continuar con Facebook" at bounding box center [557, 359] width 101 height 10
click at [585, 356] on span "Continuar con Facebook" at bounding box center [557, 359] width 101 height 10
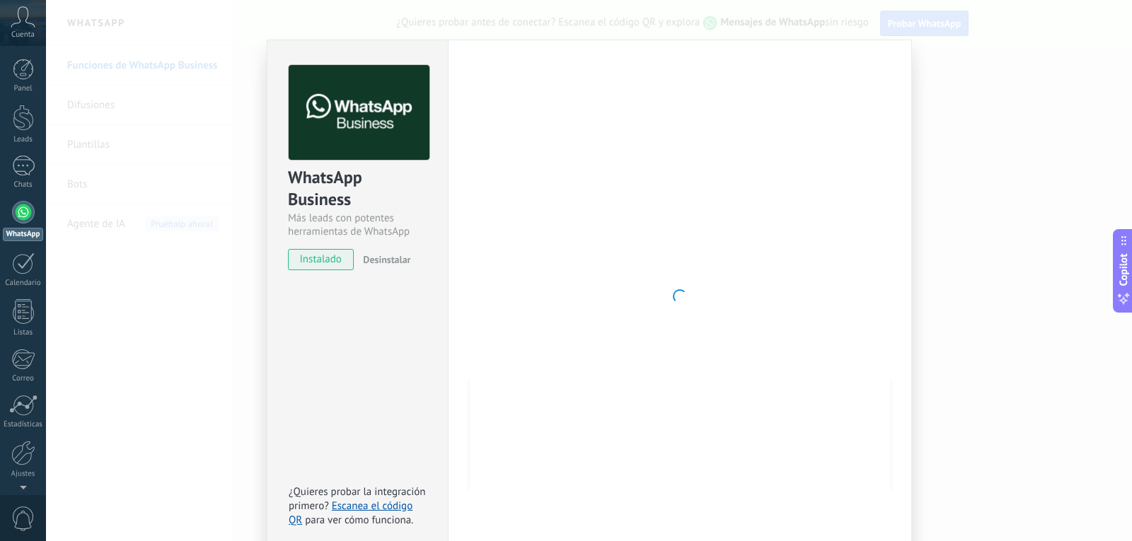
scroll to position [32, 0]
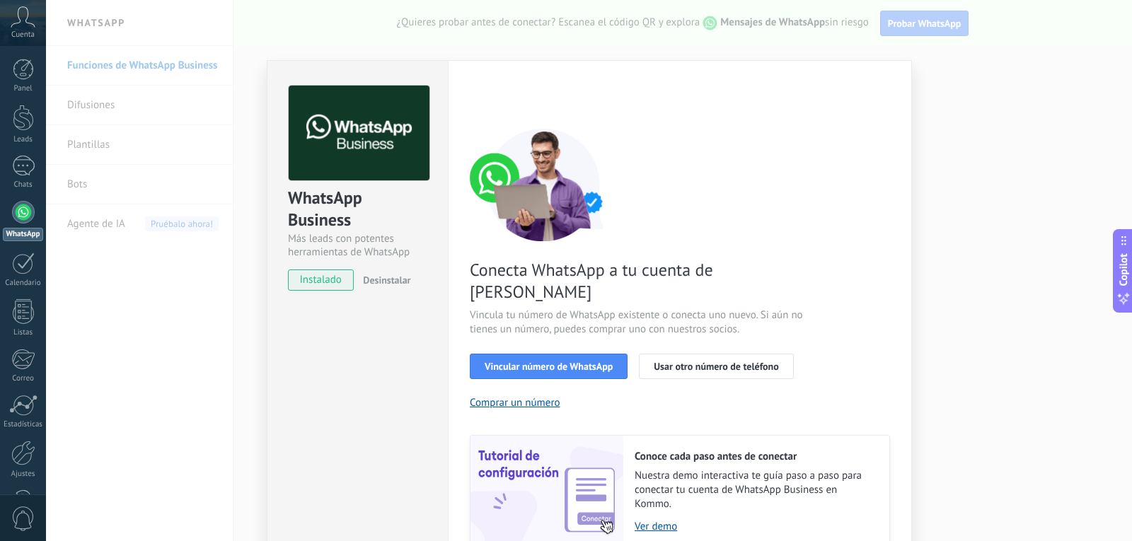
scroll to position [48, 0]
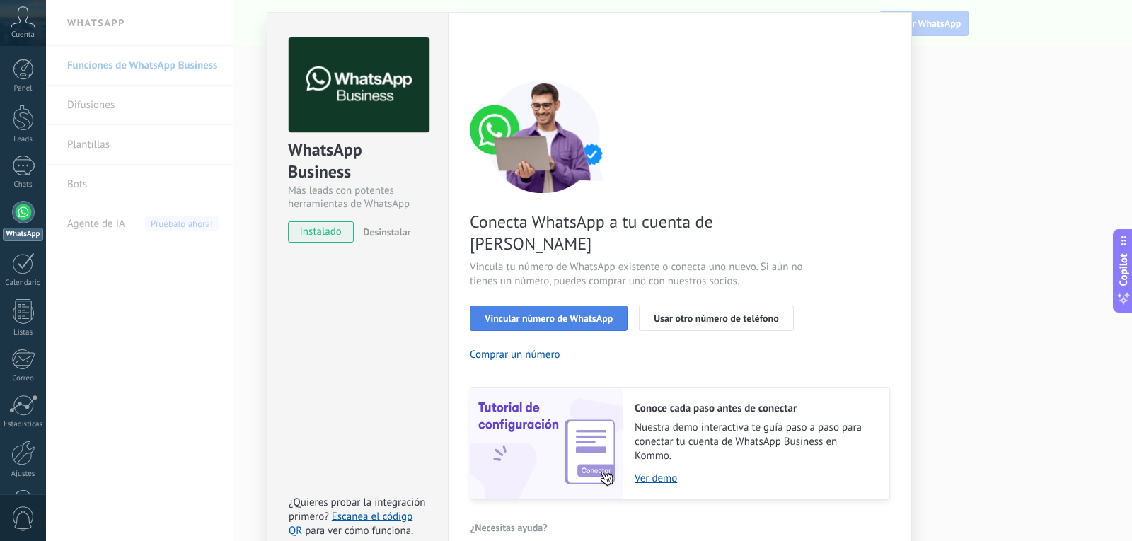
click at [535, 313] on span "Vincular número de WhatsApp" at bounding box center [549, 318] width 128 height 10
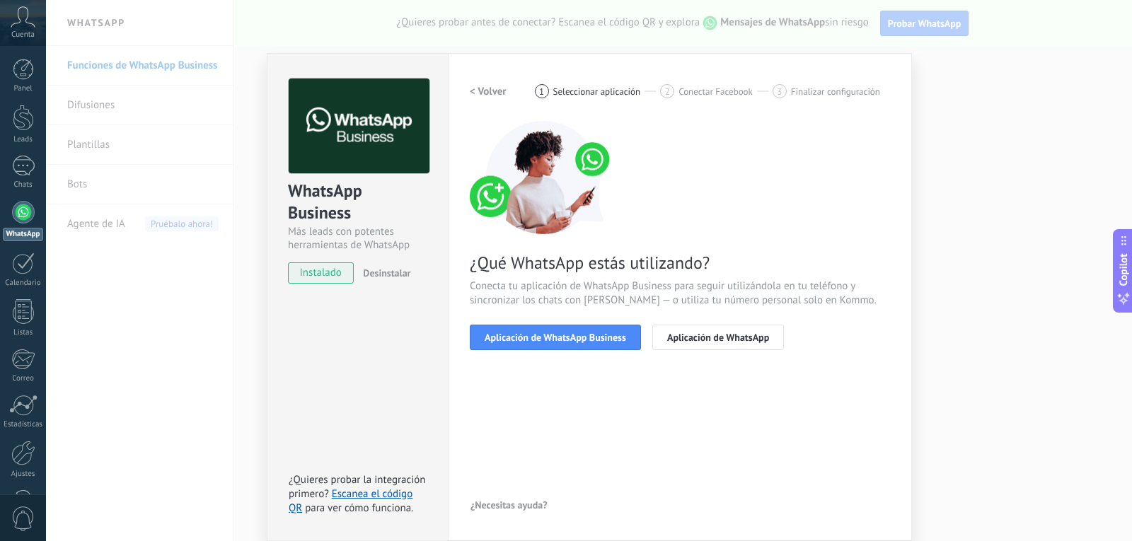
scroll to position [7, 0]
click at [570, 338] on span "Aplicación de WhatsApp Business" at bounding box center [556, 338] width 142 height 10
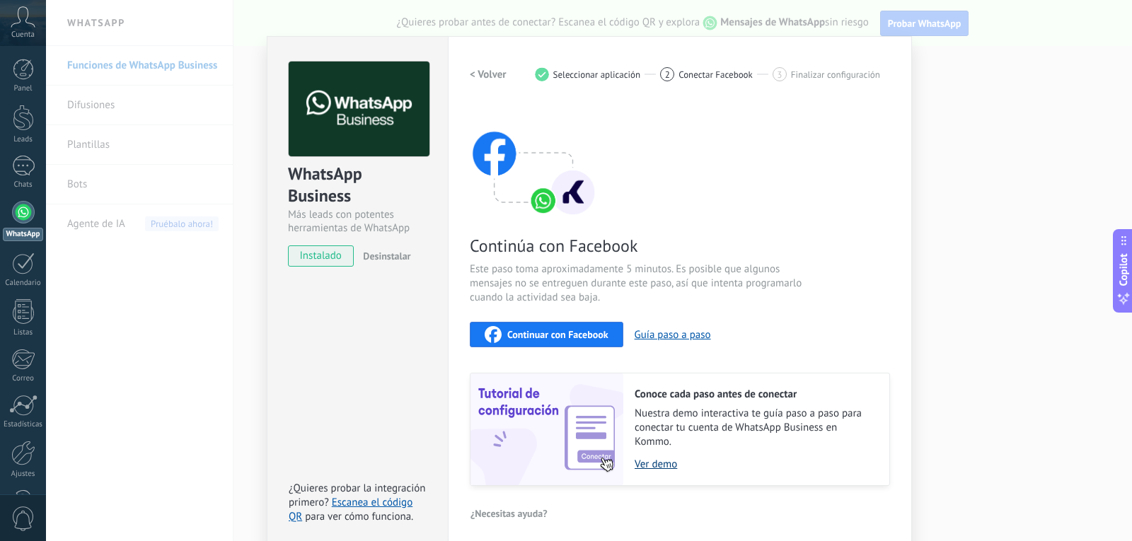
scroll to position [32, 0]
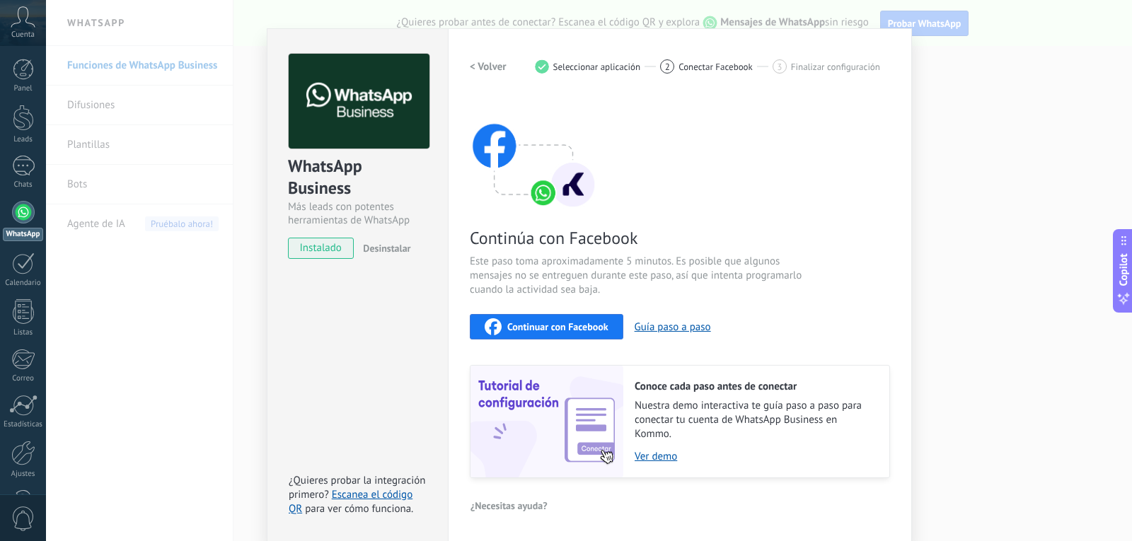
click at [557, 328] on span "Continuar con Facebook" at bounding box center [557, 327] width 101 height 10
click at [1027, 120] on div "WhatsApp Business Más leads con potentes herramientas de WhatsApp instalado Des…" at bounding box center [589, 270] width 1086 height 541
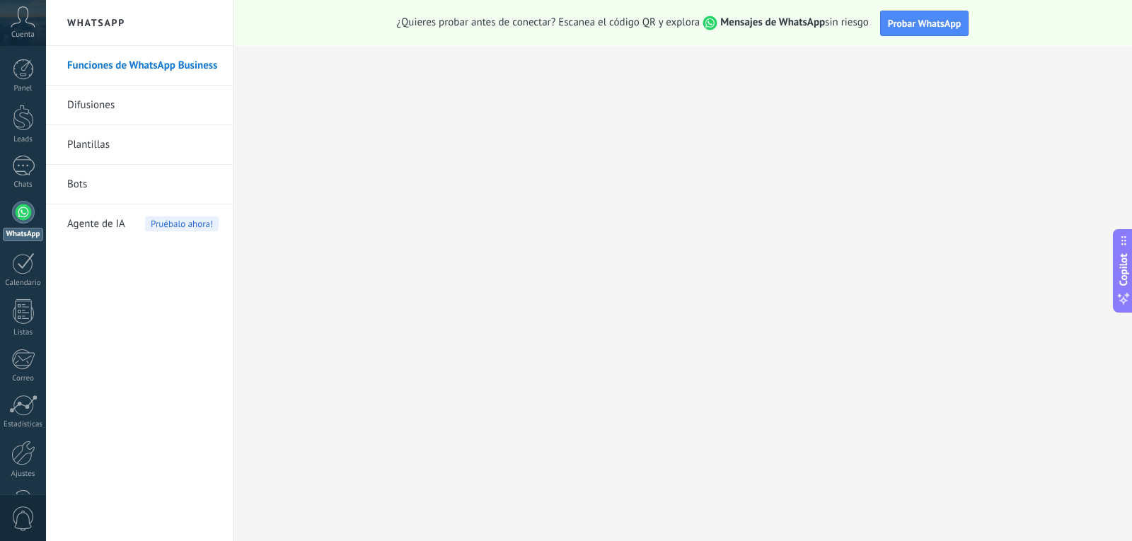
scroll to position [0, 0]
click at [19, 215] on div at bounding box center [23, 212] width 23 height 23
click at [117, 69] on link "Funciones de WhatsApp Business" at bounding box center [142, 66] width 151 height 40
